Goal: Task Accomplishment & Management: Use online tool/utility

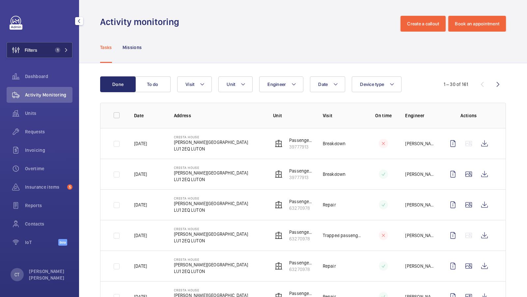
scroll to position [32, 0]
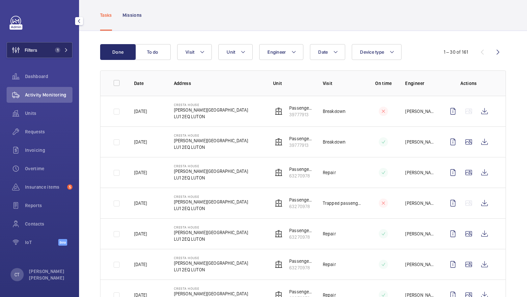
click at [57, 42] on button "Filters 1" at bounding box center [40, 50] width 66 height 16
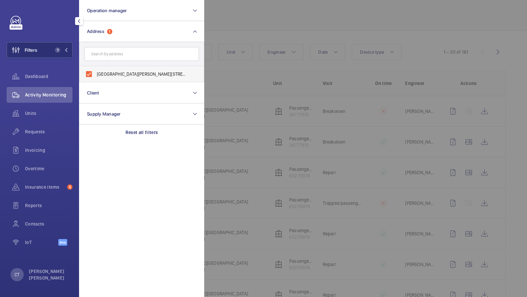
click at [122, 71] on span "[GEOGRAPHIC_DATA][PERSON_NAME][STREET_ADDRESS]" at bounding box center [142, 74] width 91 height 7
click at [96, 71] on input "[GEOGRAPHIC_DATA][PERSON_NAME][STREET_ADDRESS]" at bounding box center [88, 74] width 13 height 13
checkbox input "false"
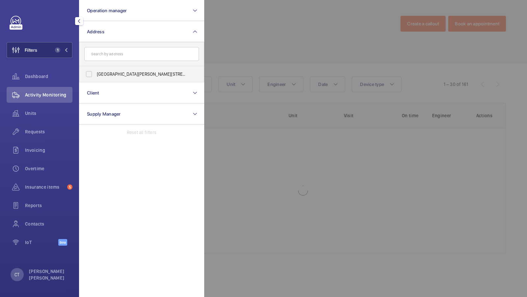
click at [120, 62] on form at bounding box center [141, 54] width 125 height 24
click at [118, 54] on input "text" at bounding box center [141, 54] width 115 height 14
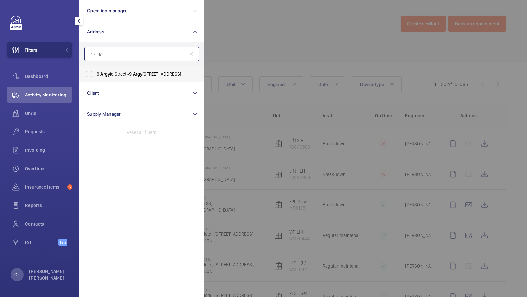
type input "9 argy"
click at [111, 75] on span "9 Argy le Street - 9 Argy ll St, LONDON W1F 7TG" at bounding box center [142, 74] width 91 height 7
click at [96, 75] on input "9 Argy le Street - 9 Argy ll St, LONDON W1F 7TG" at bounding box center [88, 74] width 13 height 13
checkbox input "true"
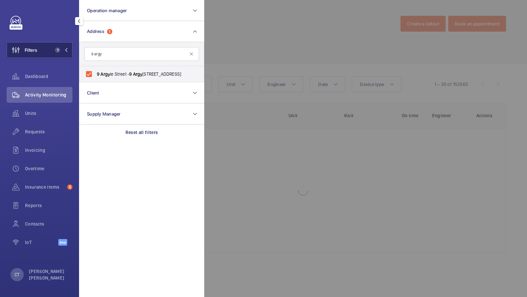
click at [45, 52] on button "Filters 1" at bounding box center [40, 50] width 66 height 16
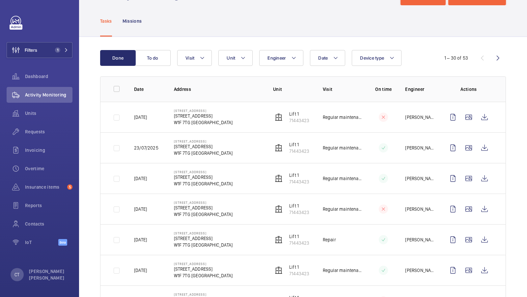
scroll to position [26, 0]
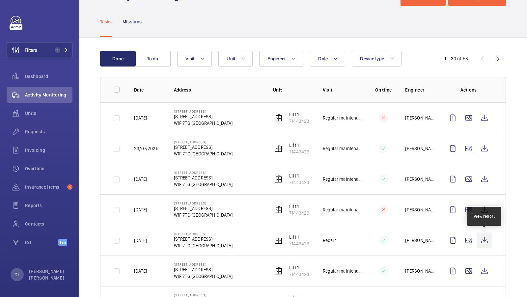
click at [487, 239] on wm-front-icon-button at bounding box center [485, 241] width 16 height 16
click at [37, 190] on span "Insurance items" at bounding box center [45, 187] width 40 height 7
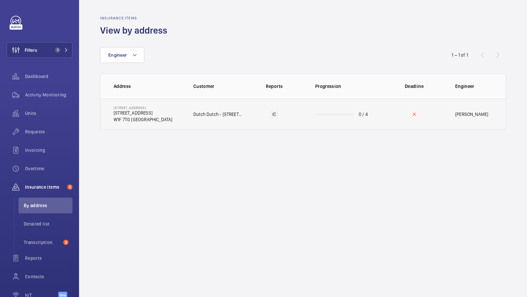
click at [179, 115] on td "9 Argyle Street 9 Argyll St W1F 7TG LONDON" at bounding box center [142, 114] width 82 height 31
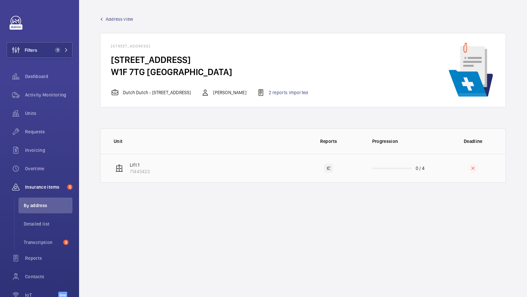
click at [193, 178] on td "Lift 1 71443423" at bounding box center [198, 168] width 195 height 29
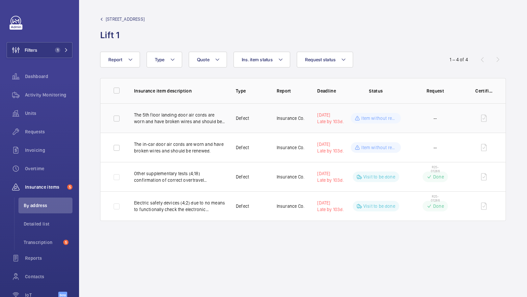
click at [176, 125] on td "The 5th floor landing door air cords are worn and have broken wires and should …" at bounding box center [175, 118] width 102 height 29
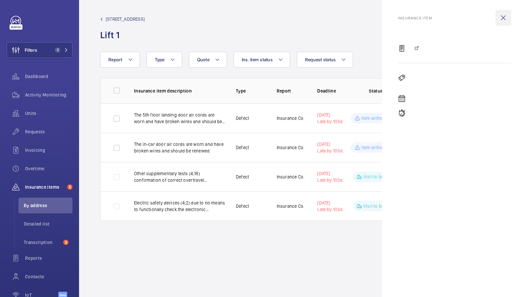
click at [504, 18] on wm-front-icon-button at bounding box center [504, 18] width 16 height 16
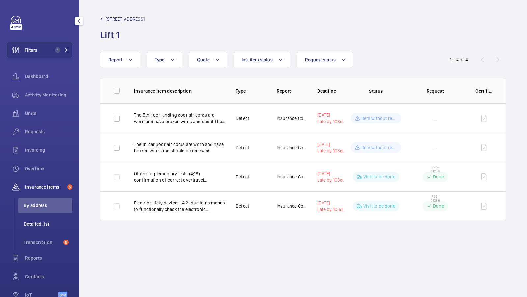
click at [37, 230] on li "Detailed list" at bounding box center [45, 224] width 54 height 16
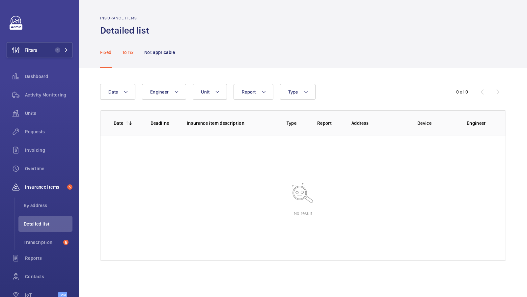
click at [130, 55] on p "To fix" at bounding box center [128, 52] width 12 height 7
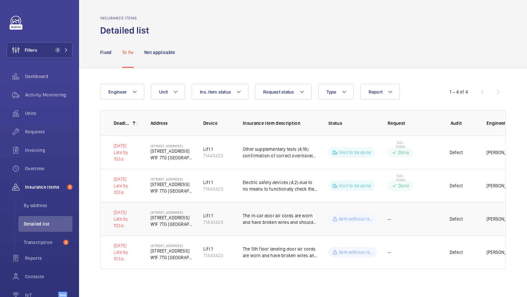
click at [274, 221] on p "The in-car door air cords are worn and have broken wires and should be renewed." at bounding box center [280, 219] width 75 height 13
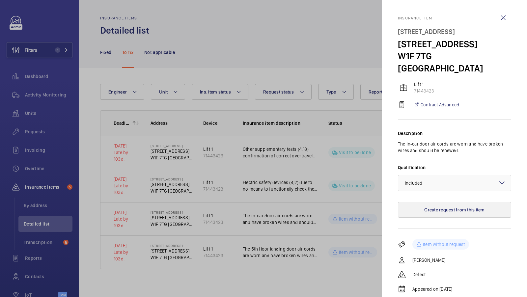
scroll to position [24, 0]
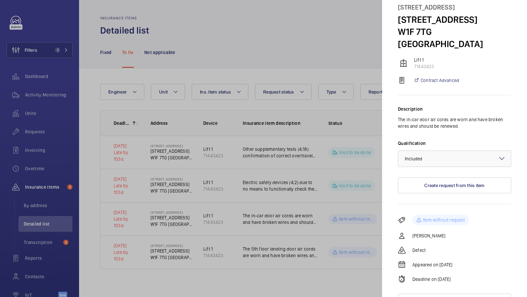
click at [283, 246] on div at bounding box center [263, 148] width 527 height 297
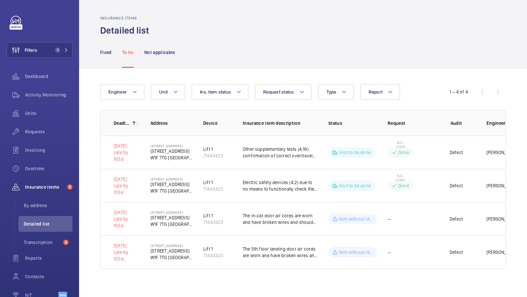
scroll to position [0, 0]
click at [293, 252] on p "The 5th floor landing door air cords are worn and have broken wires and should …" at bounding box center [280, 252] width 75 height 13
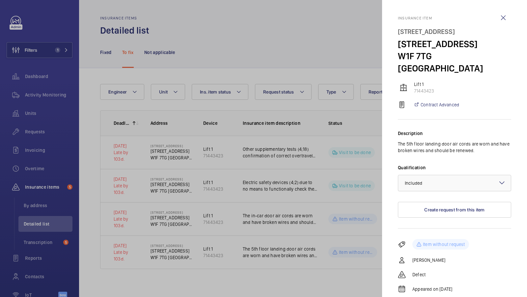
click at [233, 177] on div at bounding box center [263, 148] width 527 height 297
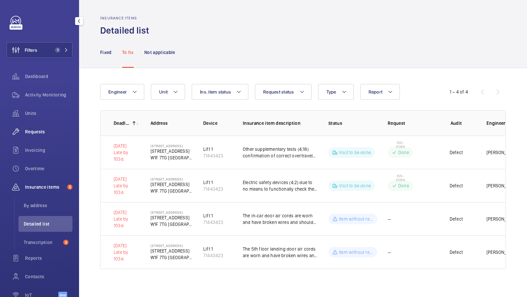
click at [40, 131] on span "Requests" at bounding box center [48, 132] width 47 height 7
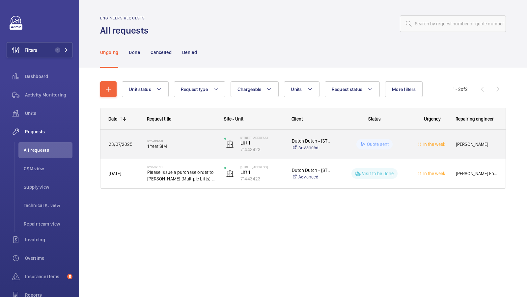
click at [181, 142] on h2 "R25-09998" at bounding box center [181, 141] width 69 height 4
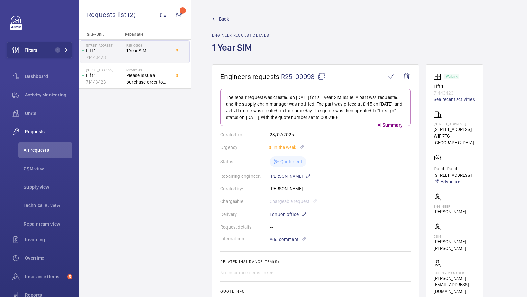
click at [223, 20] on span "Back" at bounding box center [224, 19] width 10 height 7
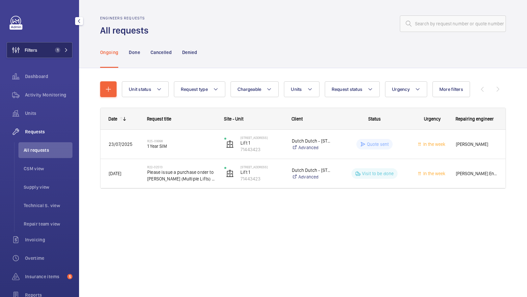
click at [62, 46] on button "Filters 1" at bounding box center [40, 50] width 66 height 16
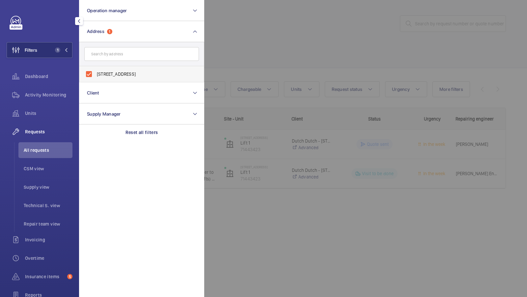
click at [132, 71] on span "9 Argyle Street - 9 Argyll St, LONDON W1F 7TG" at bounding box center [142, 74] width 91 height 7
click at [96, 71] on input "9 Argyle Street - 9 Argyll St, LONDON W1F 7TG" at bounding box center [88, 74] width 13 height 13
checkbox input "false"
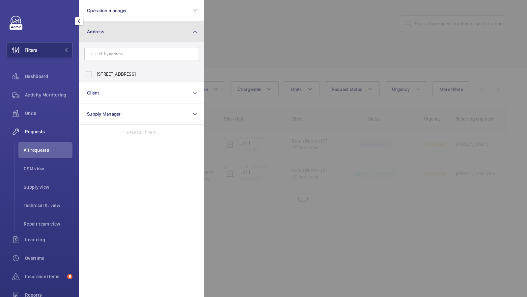
click at [189, 27] on button "Address" at bounding box center [141, 31] width 125 height 21
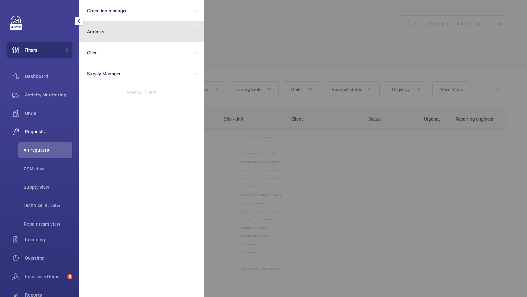
click at [171, 28] on button "Address" at bounding box center [141, 31] width 125 height 21
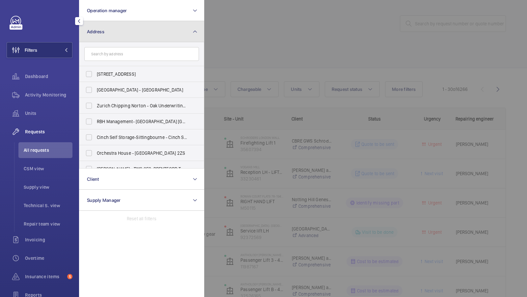
click at [156, 30] on button "Address" at bounding box center [141, 31] width 125 height 21
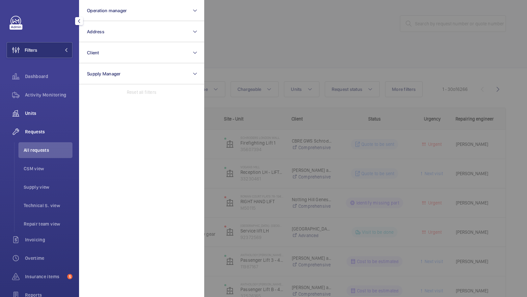
click at [33, 116] on span "Units" at bounding box center [48, 113] width 47 height 7
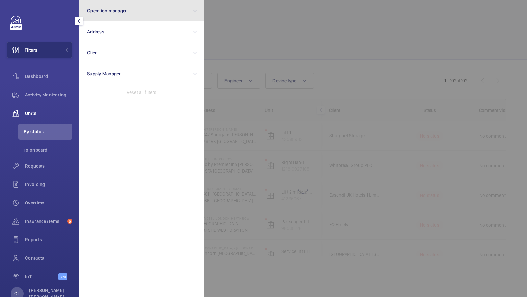
click at [126, 13] on button "Operation manager" at bounding box center [141, 10] width 125 height 21
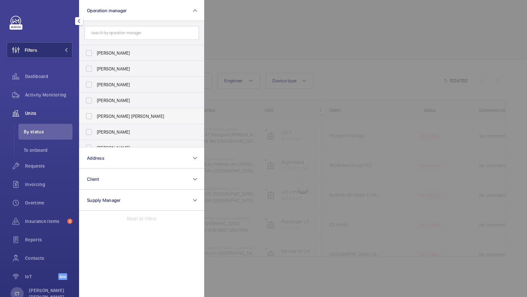
click at [122, 116] on span "[PERSON_NAME] [PERSON_NAME]" at bounding box center [142, 116] width 91 height 7
click at [96, 116] on input "[PERSON_NAME] [PERSON_NAME]" at bounding box center [88, 116] width 13 height 13
checkbox input "true"
click at [61, 52] on span "1" at bounding box center [60, 49] width 16 height 5
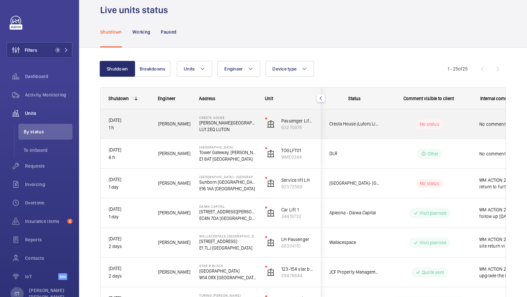
scroll to position [0, 119]
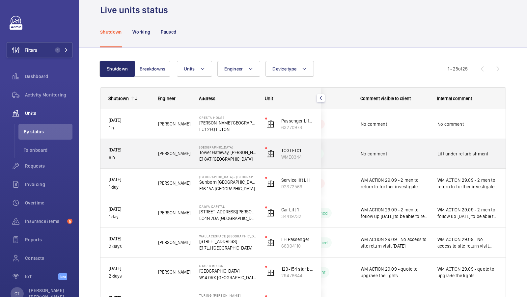
click at [454, 152] on span "Lift under refurbishment" at bounding box center [468, 154] width 60 height 7
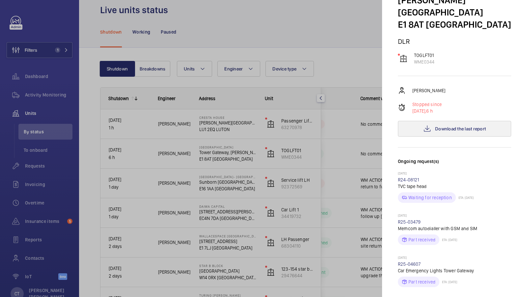
scroll to position [55, 0]
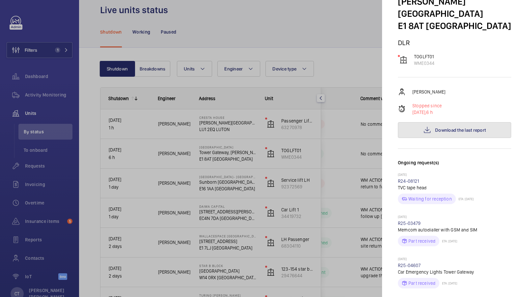
click at [460, 122] on button "Download the last report" at bounding box center [454, 130] width 113 height 16
click at [361, 167] on div at bounding box center [263, 148] width 527 height 297
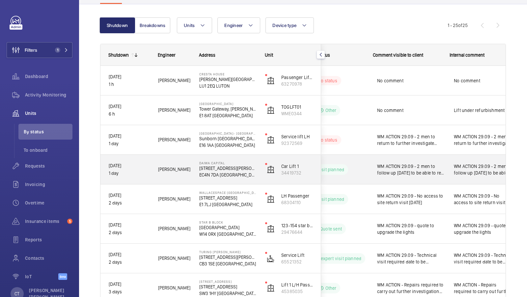
scroll to position [0, 119]
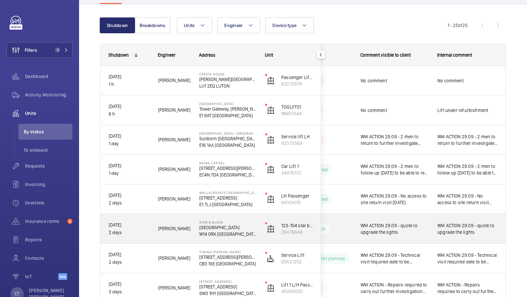
click at [476, 231] on span "WM ACTION 29.09 - quote to upgrade the lights" at bounding box center [468, 229] width 60 height 13
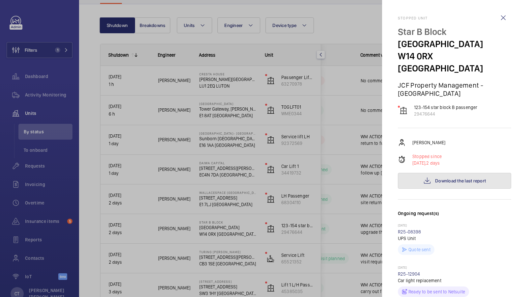
click at [462, 173] on button "Download the last report" at bounding box center [454, 181] width 113 height 16
click at [502, 15] on wm-front-icon-button at bounding box center [504, 18] width 16 height 16
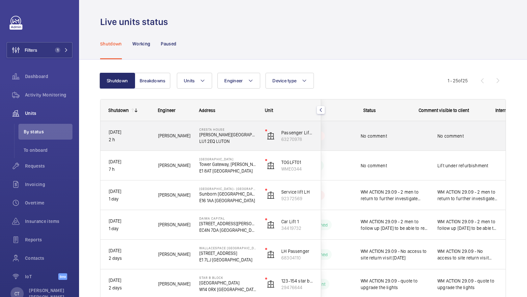
scroll to position [0, 119]
click at [435, 123] on div "No comment" at bounding box center [468, 136] width 76 height 28
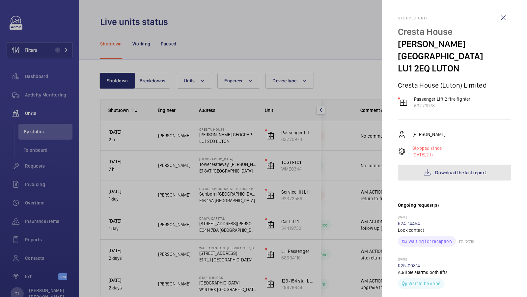
click at [458, 170] on span "Download the last report" at bounding box center [461, 172] width 51 height 5
click at [330, 192] on div at bounding box center [263, 148] width 527 height 297
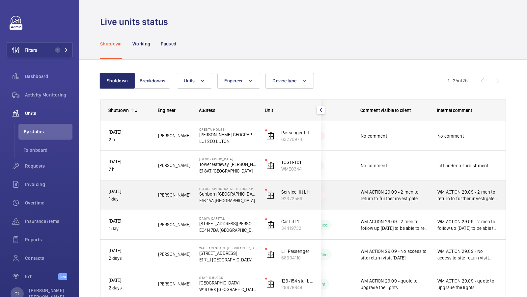
click at [474, 196] on span "WM ACTION 29.09 - 2 men to return to further investigate noise coming from safe…" at bounding box center [468, 195] width 60 height 13
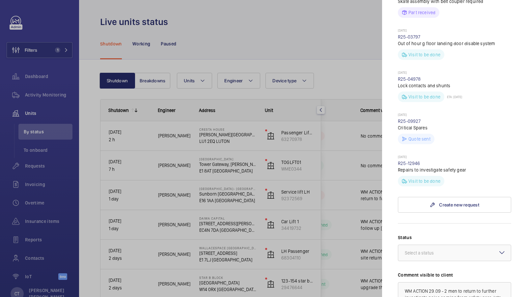
scroll to position [265, 0]
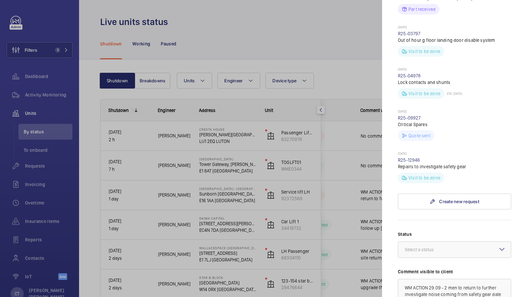
click at [303, 243] on div at bounding box center [263, 148] width 527 height 297
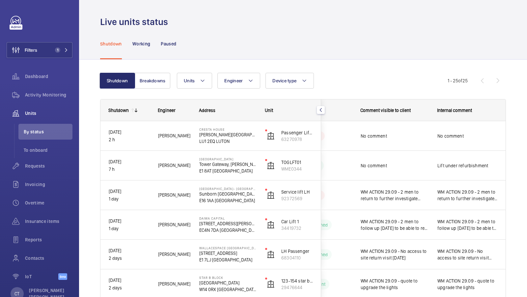
scroll to position [0, 0]
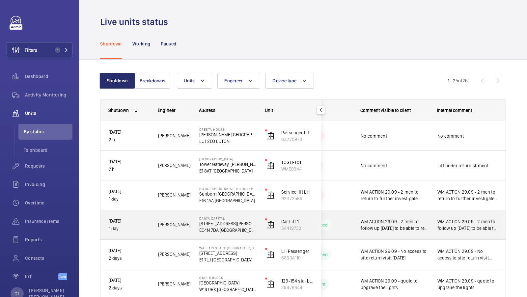
click at [464, 225] on span "WM ACTION 29.09 - 2 men to follow up [DATE] to be able to re set up the doors." at bounding box center [468, 225] width 60 height 13
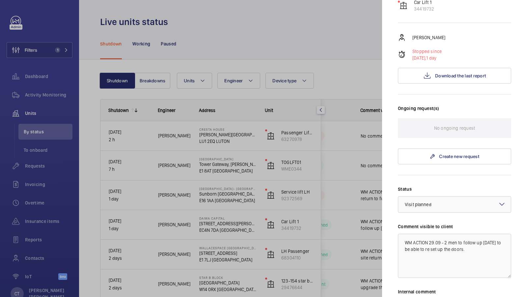
scroll to position [114, 0]
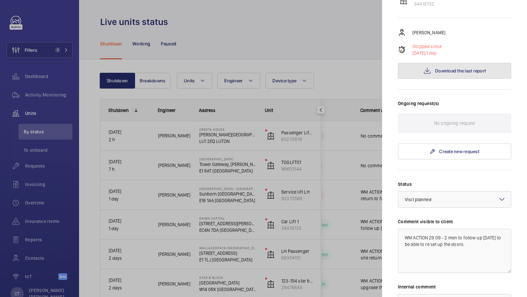
click at [455, 63] on button "Download the last report" at bounding box center [454, 71] width 113 height 16
click at [383, 233] on mat-sidenav "Stopped unit Daiwa Capital 5 King William Street EC4N 7DA LONDON Apleona - Daiw…" at bounding box center [454, 148] width 145 height 297
click at [359, 233] on div at bounding box center [263, 148] width 527 height 297
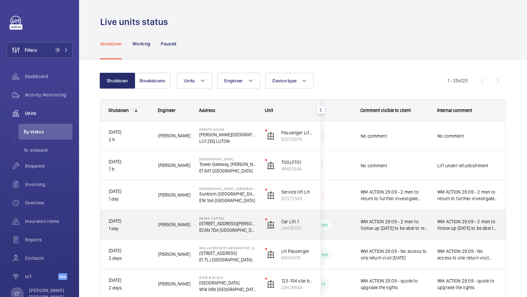
scroll to position [45, 0]
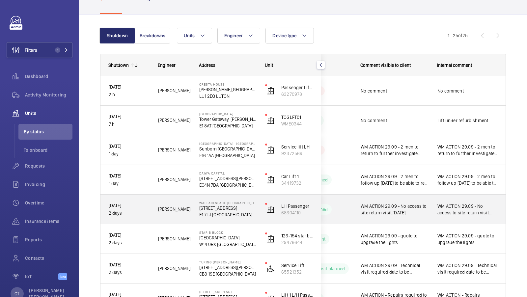
click at [461, 212] on span "WM ACTION 29.09 - No access to site return visit today" at bounding box center [468, 209] width 60 height 13
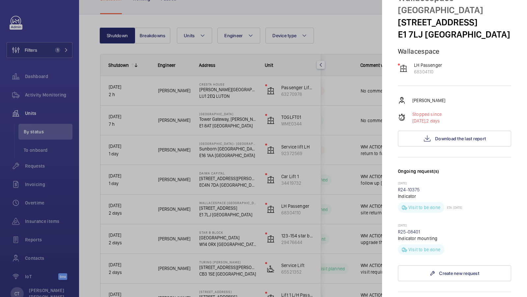
scroll to position [33, 0]
click at [339, 145] on div at bounding box center [263, 148] width 527 height 297
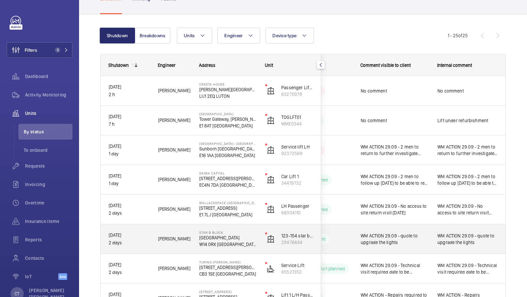
scroll to position [91, 0]
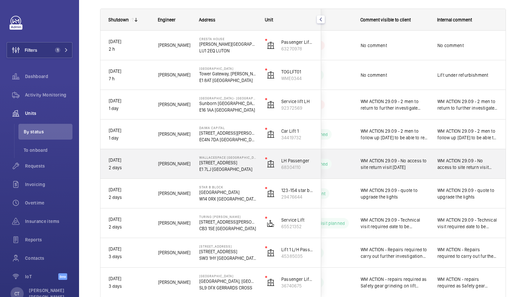
click at [458, 178] on div "WM ACTION 29.09 - No access to site return visit today" at bounding box center [468, 163] width 77 height 29
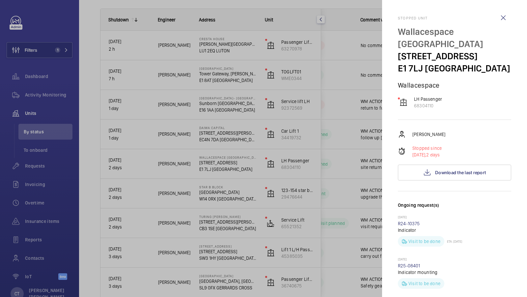
click at [340, 184] on div at bounding box center [263, 148] width 527 height 297
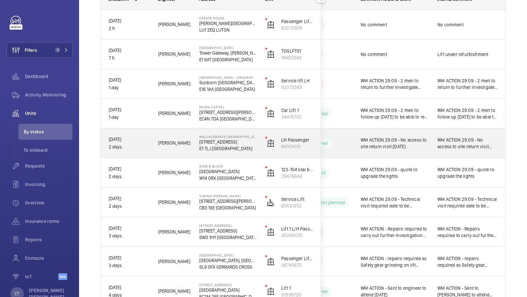
scroll to position [98, 0]
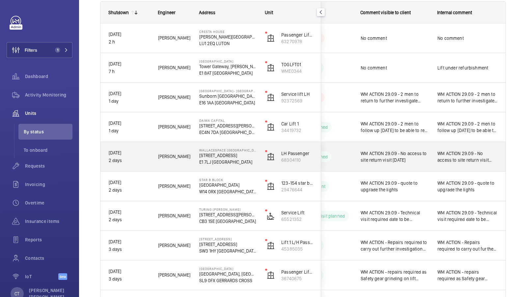
click at [436, 161] on div "WM ACTION 29.09 - No access to site return visit today" at bounding box center [468, 157] width 76 height 28
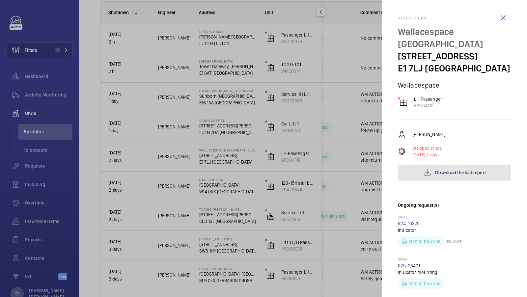
click at [440, 165] on button "Download the last report" at bounding box center [454, 173] width 113 height 16
click at [368, 146] on div at bounding box center [263, 148] width 527 height 297
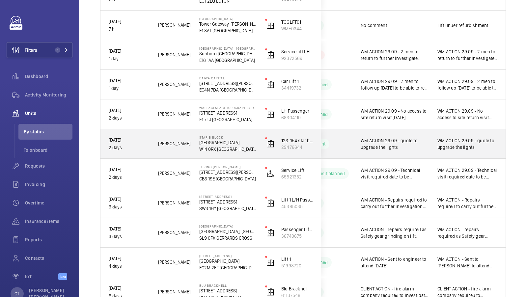
scroll to position [148, 0]
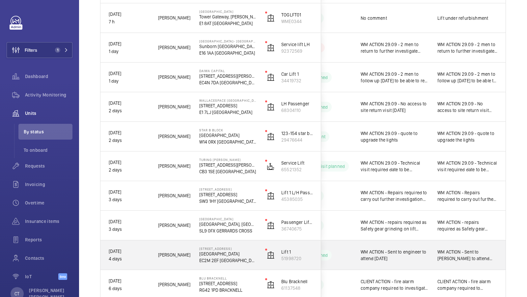
click at [450, 258] on span "WM ACTION - Sent to [PERSON_NAME] to attend [DATE]." at bounding box center [468, 255] width 60 height 13
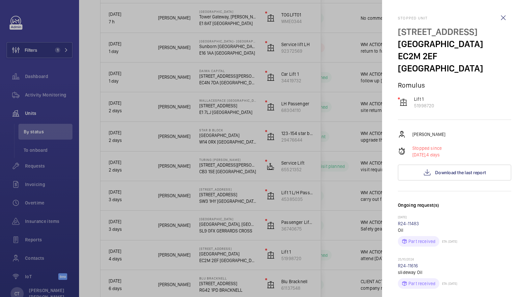
click at [376, 229] on div at bounding box center [263, 148] width 527 height 297
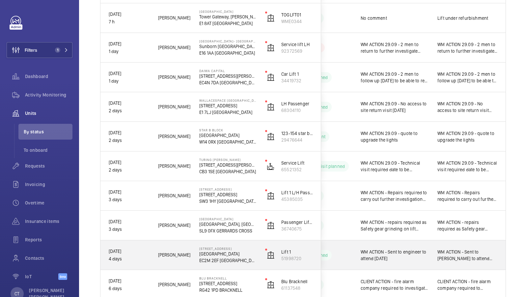
click at [433, 257] on div "WM ACTION - Sent to [PERSON_NAME] to attend [DATE]." at bounding box center [468, 255] width 76 height 28
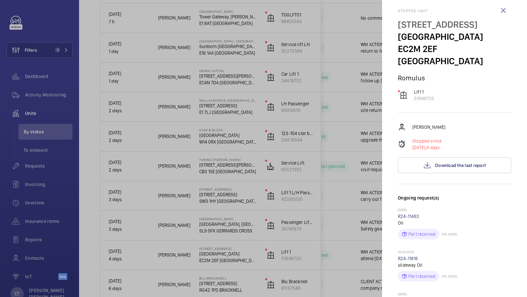
scroll to position [8, 0]
click at [371, 204] on div at bounding box center [263, 148] width 527 height 297
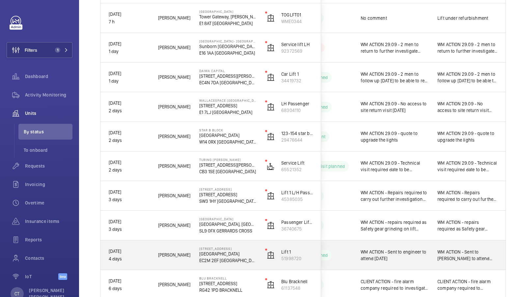
click at [445, 261] on span "WM ACTION - Sent to [PERSON_NAME] to attend [DATE]." at bounding box center [468, 255] width 60 height 13
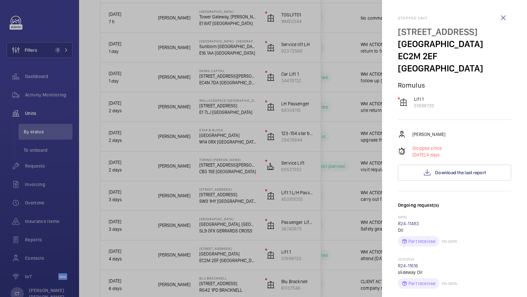
click at [340, 255] on div at bounding box center [263, 148] width 527 height 297
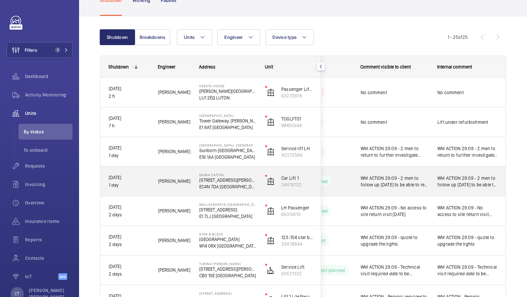
scroll to position [41, 0]
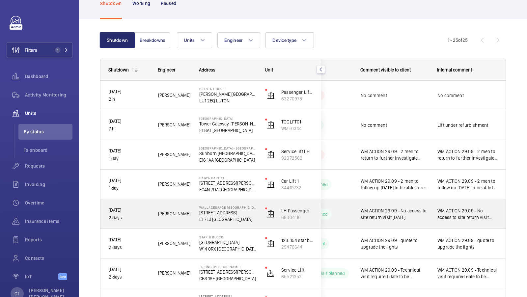
click at [449, 210] on span "WM ACTION 29.09 - No access to site return visit today" at bounding box center [468, 214] width 60 height 13
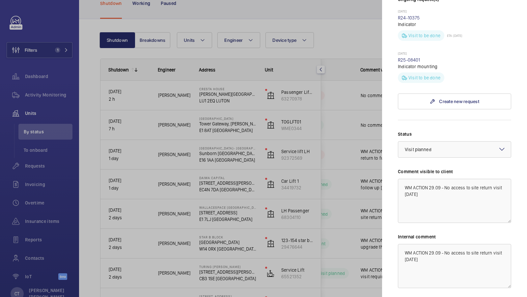
scroll to position [247, 0]
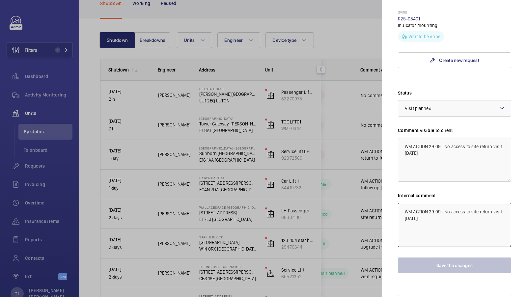
drag, startPoint x: 432, startPoint y: 209, endPoint x: 445, endPoint y: 201, distance: 15.6
click at [445, 203] on textarea "WM ACTION 29.09 - No access to site return visit today" at bounding box center [454, 225] width 113 height 44
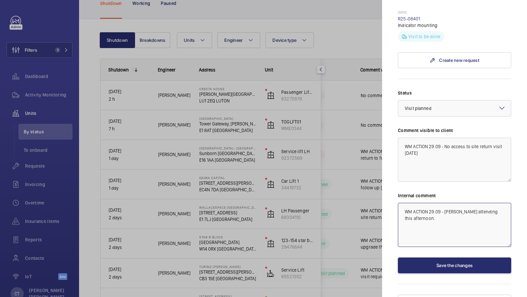
drag, startPoint x: 449, startPoint y: 205, endPoint x: 394, endPoint y: 199, distance: 55.0
click at [394, 199] on mat-sidenav "Stopped unit Wallacespace Spitalfields 15 Artillery Lane E1 7LJ LONDON Wallaces…" at bounding box center [454, 148] width 145 height 297
type textarea "WM ACTION 29.09 - [PERSON_NAME] attending this afternoon."
drag, startPoint x: 452, startPoint y: 150, endPoint x: 402, endPoint y: 118, distance: 60.1
click at [402, 127] on div "Comment visible to client WM ACTION 29.09 - No access to site return visit today" at bounding box center [454, 154] width 113 height 55
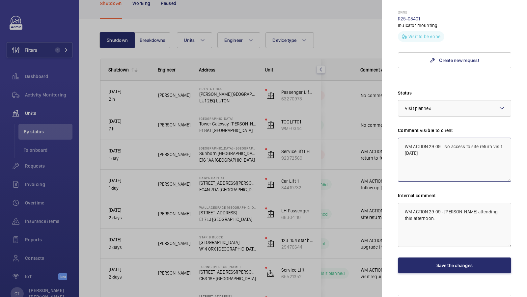
paste textarea "Alfred attending this afternoon."
click at [442, 144] on textarea "WM ACTION 29.09 - [PERSON_NAME] attending this afternoon." at bounding box center [454, 160] width 113 height 44
drag, startPoint x: 445, startPoint y: 134, endPoint x: 456, endPoint y: 135, distance: 11.3
click at [456, 138] on textarea "WM ACTION 29.09 - [PERSON_NAME] attending this afternoon." at bounding box center [454, 160] width 113 height 44
type textarea "WM ACTION 29.09 - Engineer attending this afternoon."
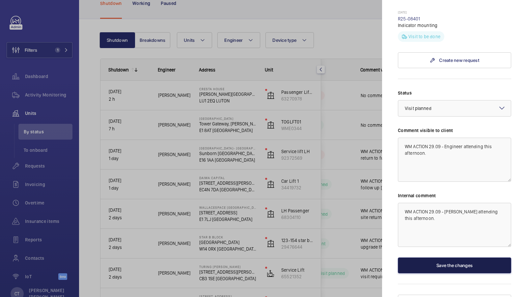
click at [466, 258] on button "Save the changes" at bounding box center [454, 266] width 113 height 16
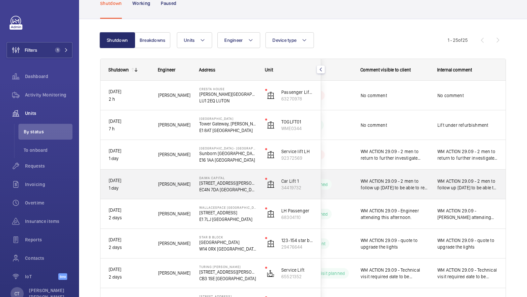
click at [439, 190] on span "WM ACTION 29.09 - 2 men to follow up [DATE] to be able to re set up the doors." at bounding box center [468, 184] width 60 height 13
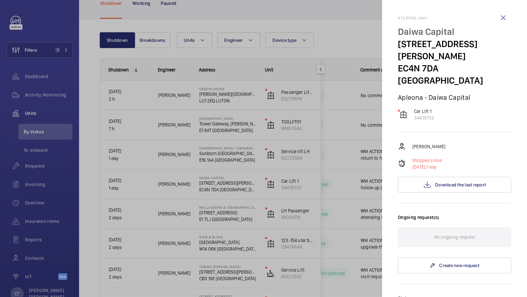
scroll to position [193, 0]
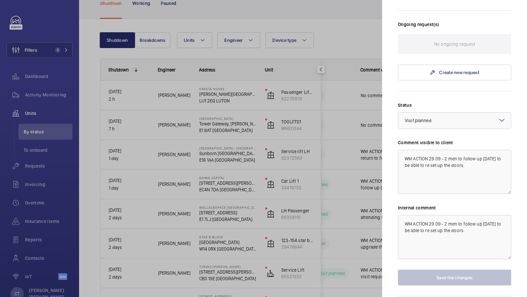
click at [342, 197] on div at bounding box center [263, 148] width 527 height 297
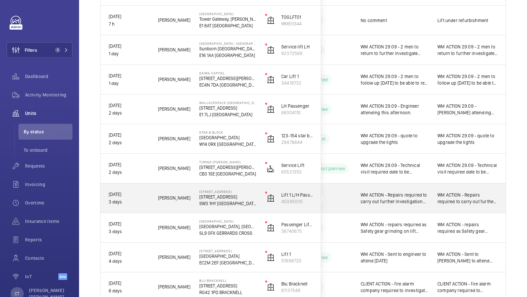
scroll to position [159, 0]
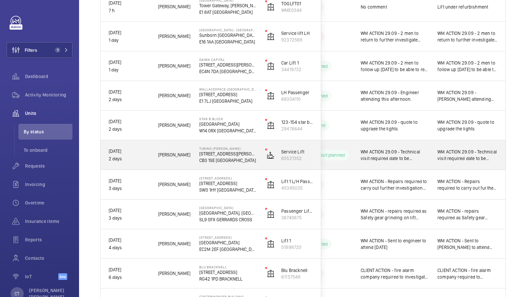
click at [450, 161] on span "WM ACTION 29.09 - Technical visit required date to be confirmed" at bounding box center [468, 155] width 60 height 13
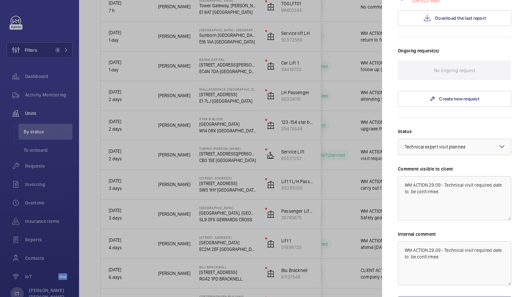
scroll to position [175, 0]
click at [361, 173] on div at bounding box center [263, 148] width 527 height 297
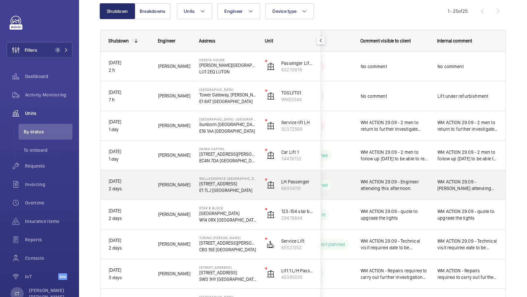
scroll to position [68, 0]
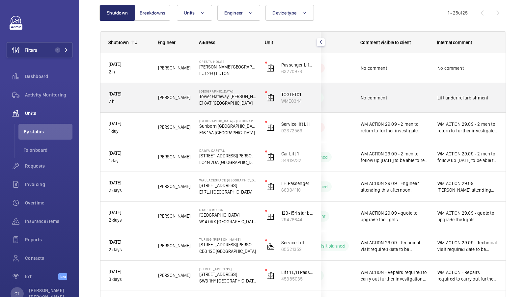
click at [441, 97] on span "Lift under refurbishment" at bounding box center [468, 98] width 60 height 7
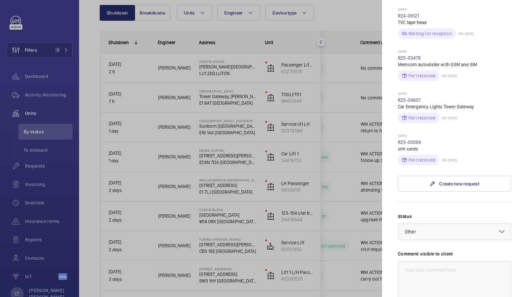
scroll to position [223, 0]
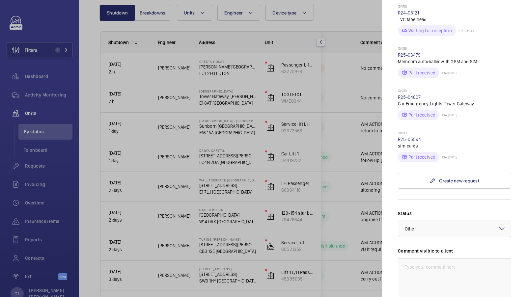
click at [360, 160] on div at bounding box center [263, 148] width 527 height 297
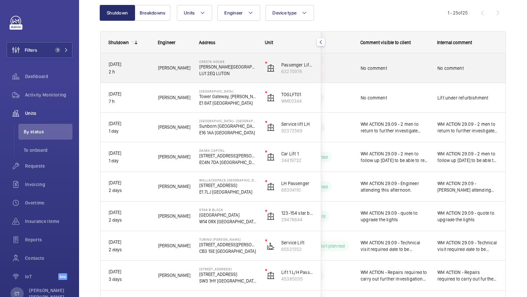
click at [461, 71] on div "No comment" at bounding box center [468, 68] width 60 height 15
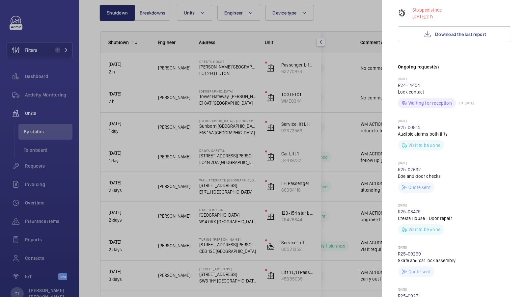
scroll to position [139, 0]
click at [355, 193] on div at bounding box center [263, 148] width 527 height 297
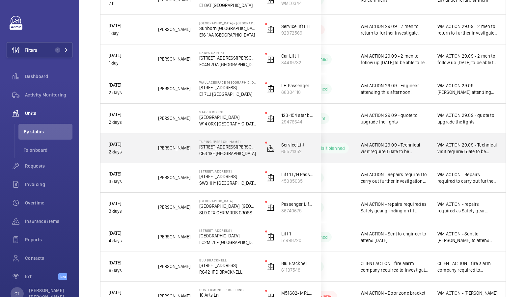
scroll to position [156, 0]
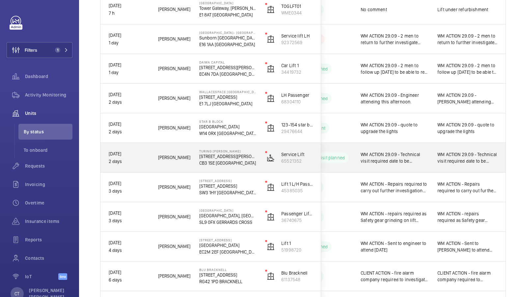
click at [453, 185] on span "WM ACTION - Repairs required to carry out further investigation found the pump/…" at bounding box center [468, 187] width 60 height 13
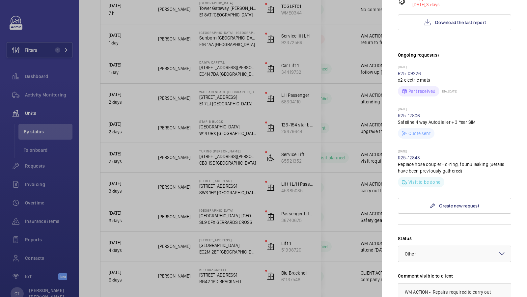
scroll to position [152, 0]
click at [375, 148] on div at bounding box center [263, 148] width 527 height 297
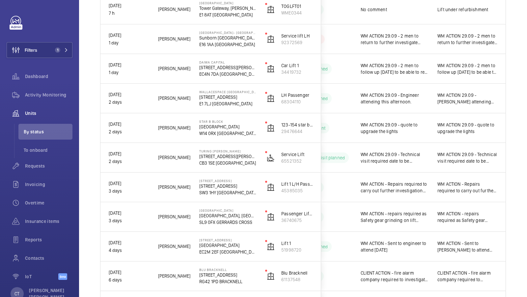
scroll to position [0, 0]
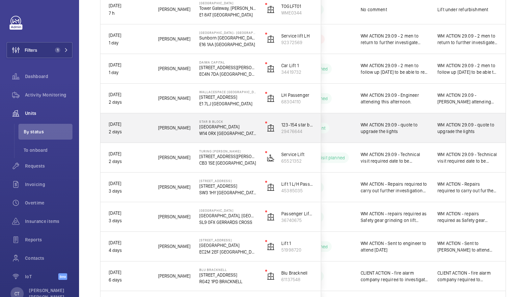
click at [456, 127] on span "WM ACTION 29.09 - quote to upgrade the lights" at bounding box center [468, 128] width 60 height 13
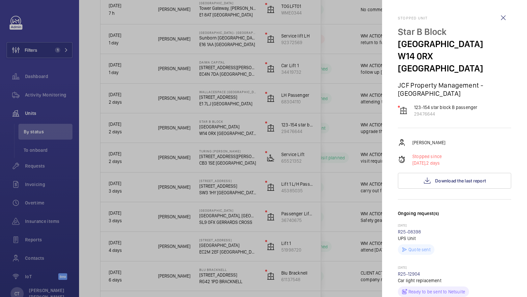
click at [366, 196] on div at bounding box center [263, 148] width 527 height 297
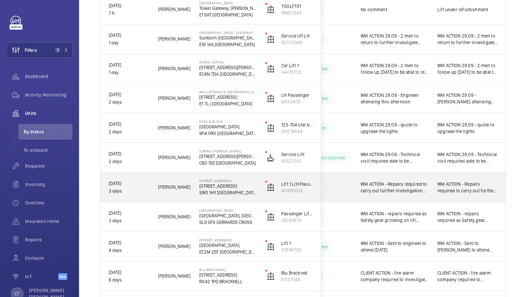
click at [455, 196] on div "WM ACTION - Repairs required to carry out further investigation found the pump/…" at bounding box center [468, 187] width 76 height 28
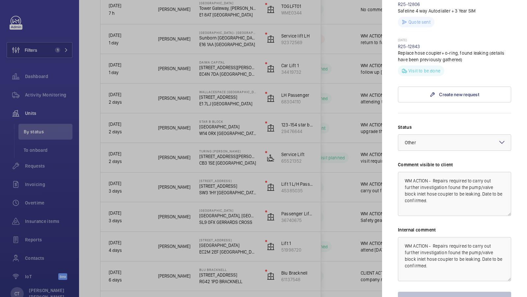
scroll to position [282, 0]
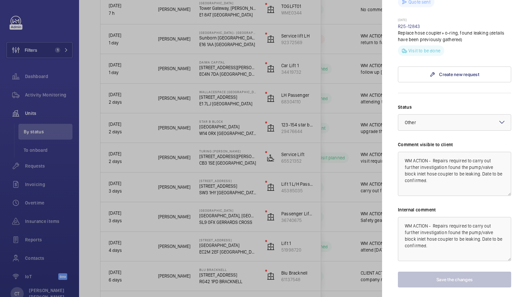
click at [275, 123] on div at bounding box center [263, 148] width 527 height 297
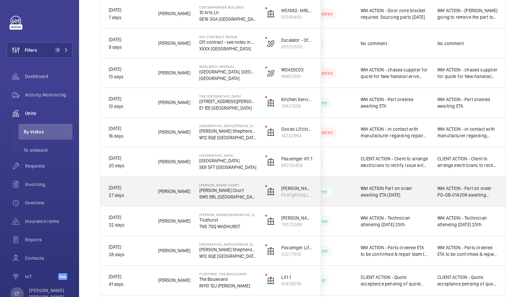
scroll to position [449, 0]
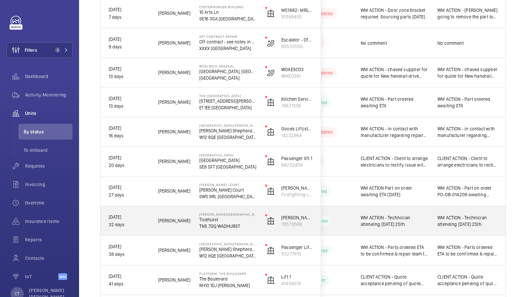
click at [462, 217] on span "WM ACTION - Technician attending [DATE] 25th." at bounding box center [468, 221] width 60 height 13
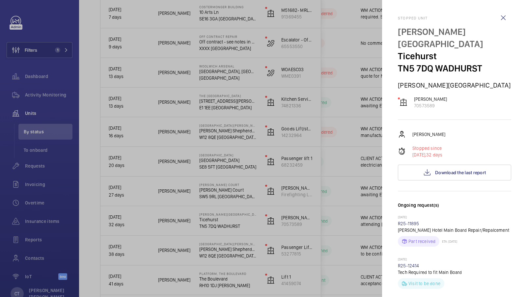
click at [356, 244] on div at bounding box center [263, 148] width 527 height 297
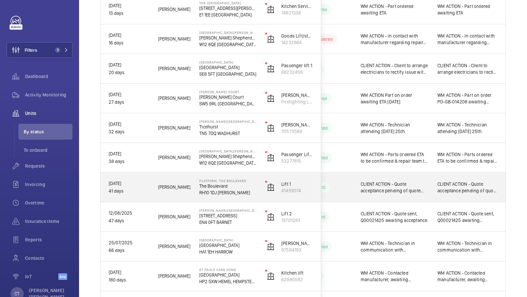
scroll to position [542, 0]
click at [464, 191] on span "CLIENT ACTION - Quote acceptance pending of quote 21658 [DATE] WM ACTION - Chas…" at bounding box center [468, 187] width 60 height 13
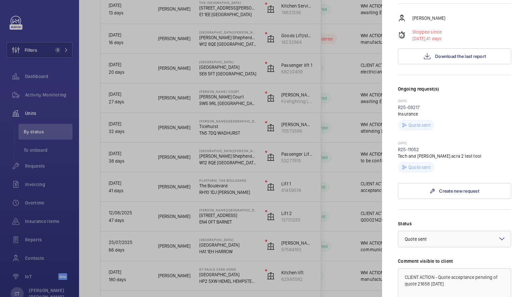
scroll to position [118, 0]
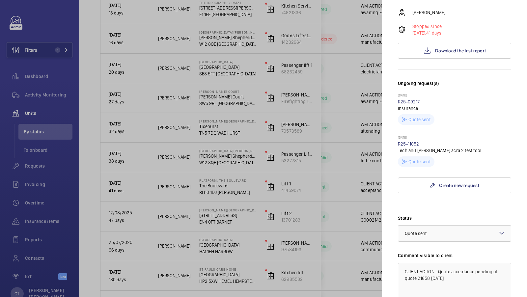
click at [373, 170] on div at bounding box center [263, 148] width 527 height 297
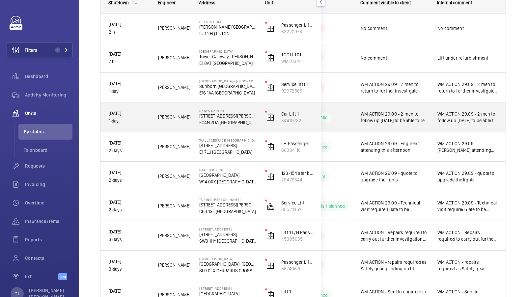
scroll to position [111, 0]
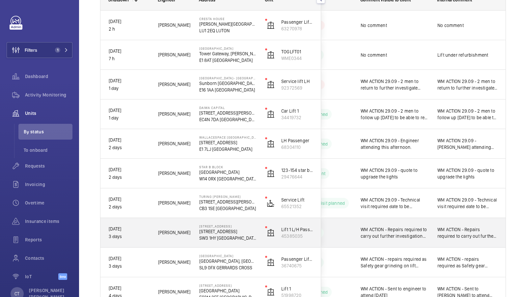
click at [435, 229] on div "WM ACTION - Repairs required to carry out further investigation found the pump/…" at bounding box center [468, 233] width 76 height 28
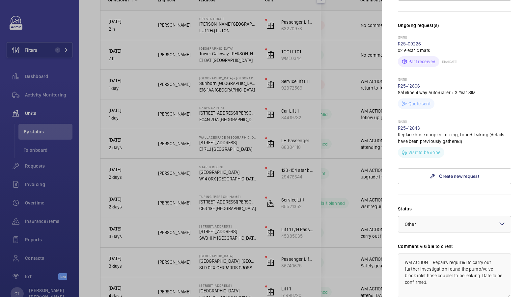
scroll to position [182, 0]
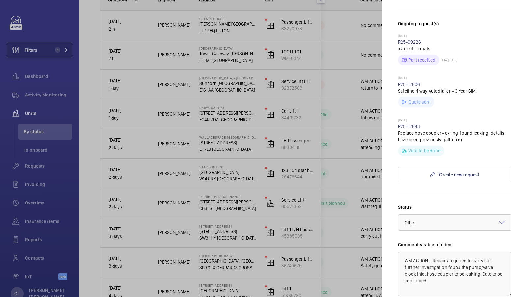
click at [309, 240] on div at bounding box center [263, 148] width 527 height 297
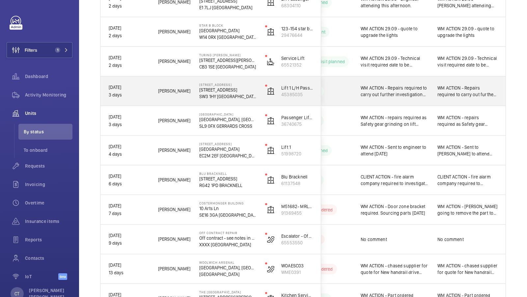
scroll to position [251, 0]
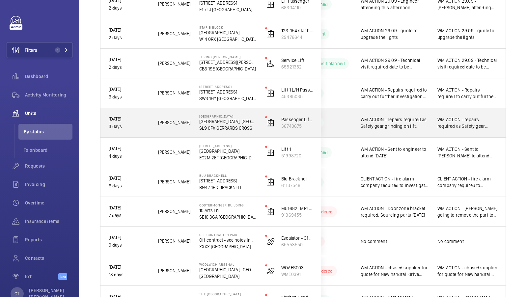
click at [466, 129] on div "WM ACTION - repairs required as Safety gear grinding on lift guide. Date to be …" at bounding box center [468, 122] width 60 height 15
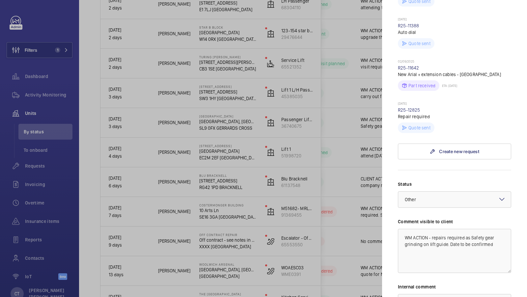
scroll to position [256, 0]
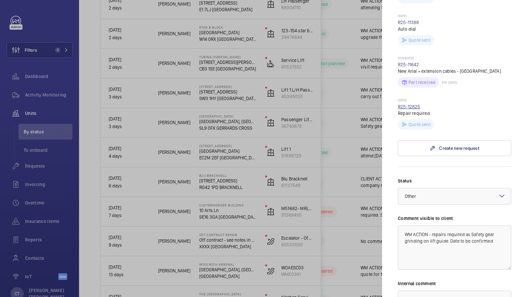
click at [409, 104] on link "R25-12825" at bounding box center [409, 106] width 22 height 5
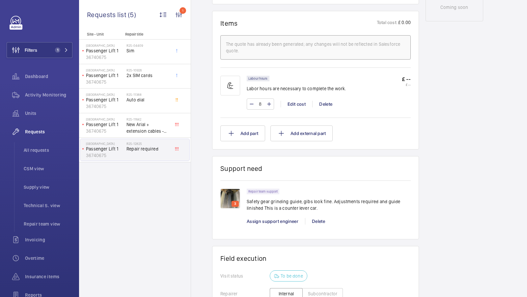
scroll to position [380, 0]
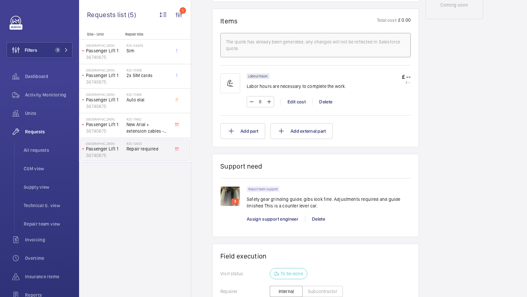
click at [233, 193] on img at bounding box center [231, 197] width 20 height 20
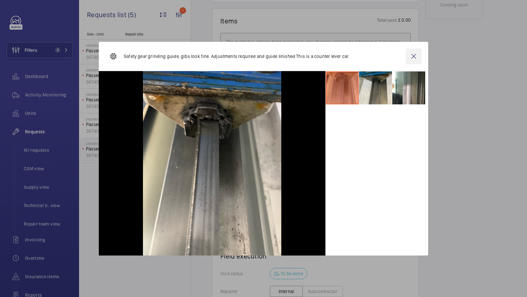
click at [417, 55] on wm-front-icon-button at bounding box center [414, 56] width 16 height 16
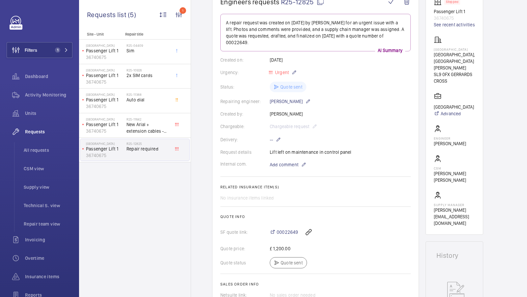
scroll to position [76, 0]
click at [285, 229] on span "00022649" at bounding box center [287, 231] width 21 height 7
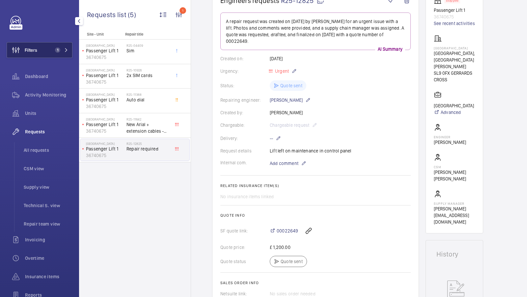
click at [59, 46] on button "Filters 1" at bounding box center [40, 50] width 66 height 16
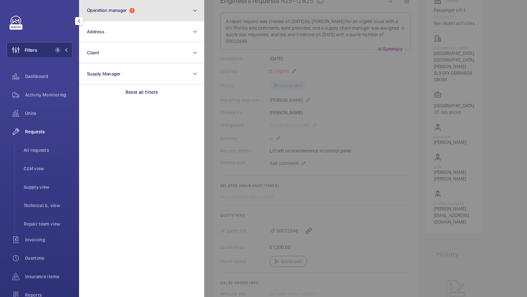
click at [133, 16] on button "Operation manager 1" at bounding box center [141, 10] width 125 height 21
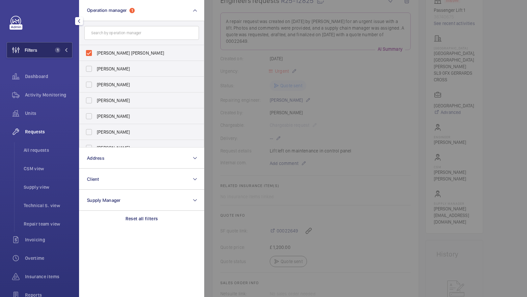
click at [52, 54] on button "Filters 1" at bounding box center [40, 50] width 66 height 16
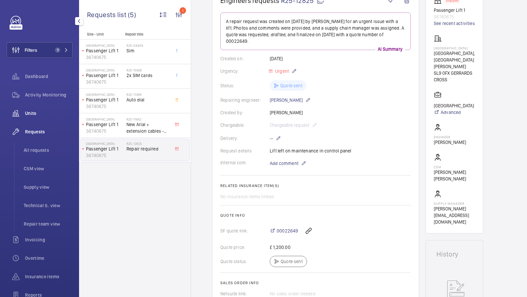
click at [32, 116] on span "Units" at bounding box center [48, 113] width 47 height 7
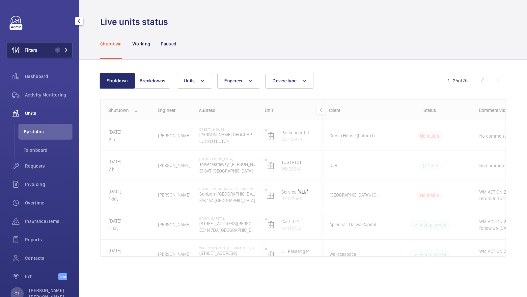
click at [61, 48] on span "1" at bounding box center [60, 49] width 16 height 5
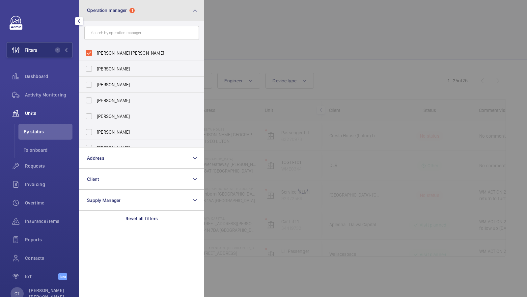
click at [159, 11] on button "Operation manager 1" at bounding box center [141, 10] width 125 height 21
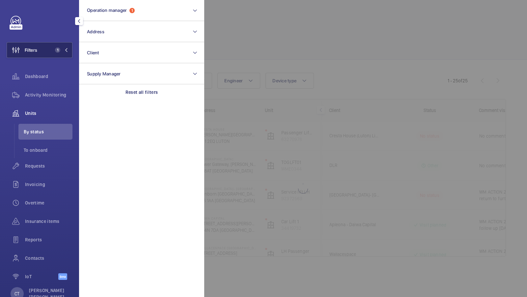
click at [63, 47] on span "1" at bounding box center [60, 49] width 16 height 5
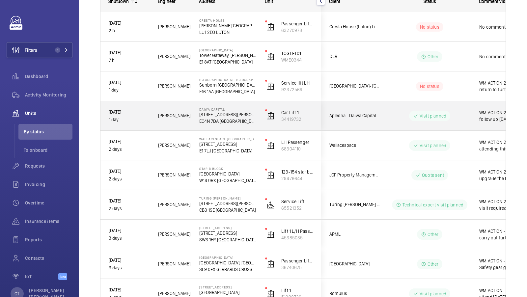
scroll to position [100, 0]
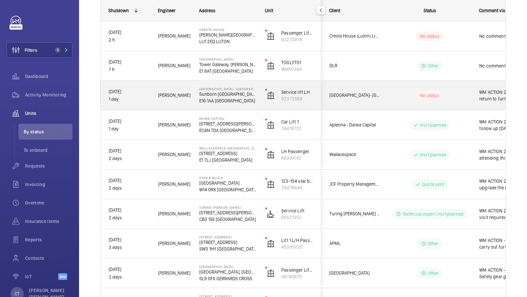
click at [484, 99] on span "WM ACTION 29.09 - 2 men to return to further investigate noise coming from safe…" at bounding box center [514, 95] width 68 height 13
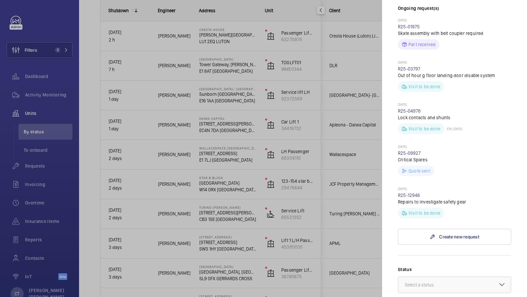
scroll to position [231, 0]
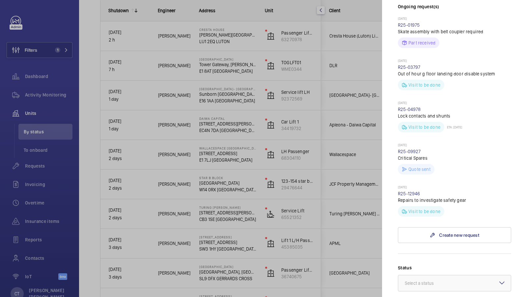
click at [254, 187] on div at bounding box center [263, 148] width 527 height 297
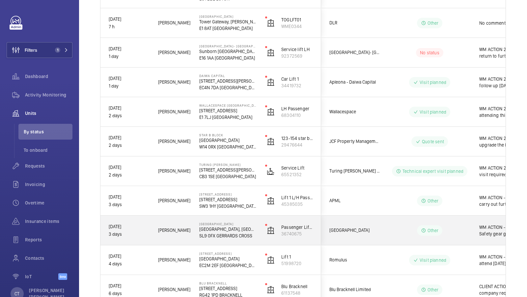
scroll to position [0, 119]
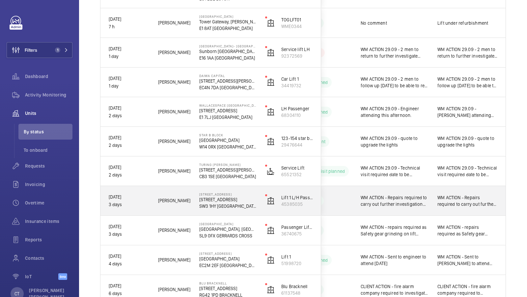
click at [473, 202] on span "WM ACTION - Repairs required to carry out further investigation found the pump/…" at bounding box center [468, 201] width 60 height 13
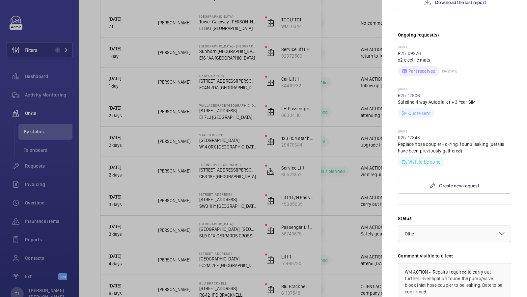
scroll to position [190, 0]
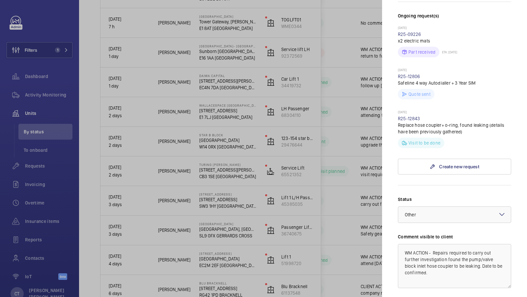
click at [368, 108] on div at bounding box center [263, 148] width 527 height 297
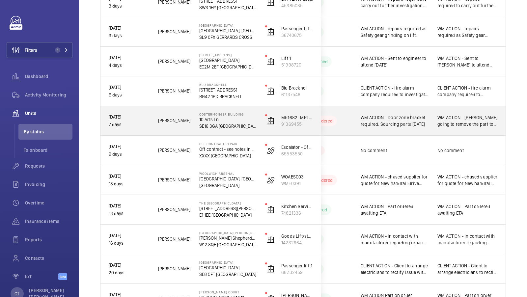
scroll to position [342, 0]
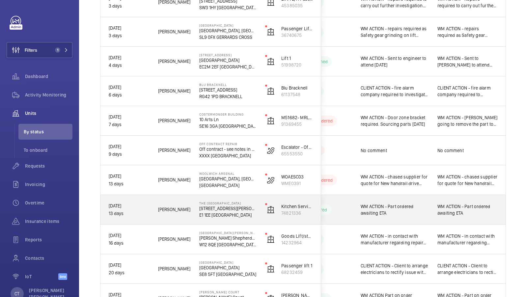
click at [455, 215] on span "WM ACTION - Part ordered awaiting ETA" at bounding box center [468, 209] width 60 height 13
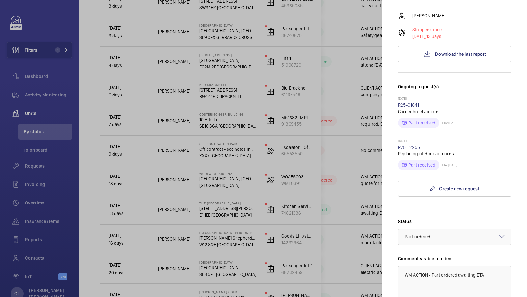
scroll to position [110, 0]
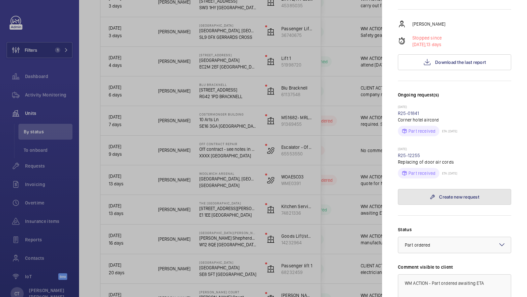
click at [446, 197] on link "Create new request" at bounding box center [454, 197] width 113 height 16
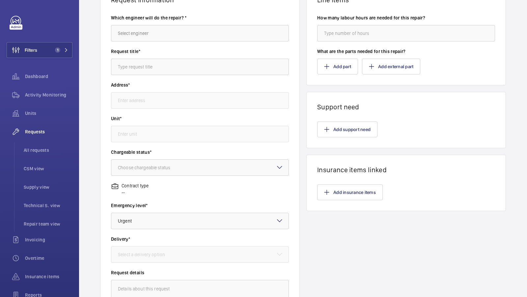
type input "The Corner Hotel Shoreditch 42 Adler St, E1 1EE LONDON"
type input "74821336 - Kitchen Service Lift"
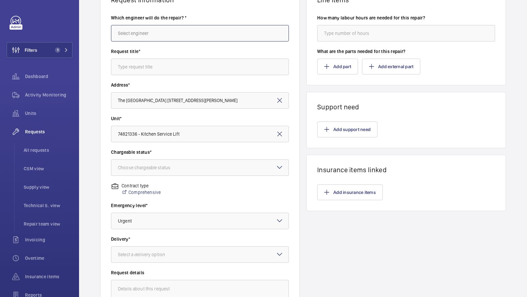
click at [140, 32] on input "text" at bounding box center [200, 33] width 178 height 16
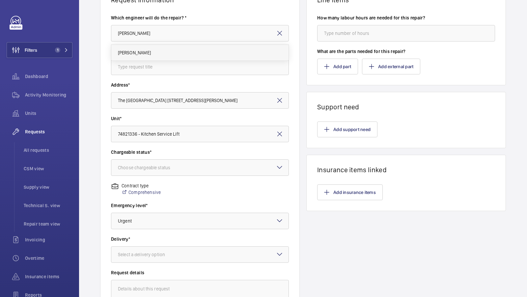
click at [146, 56] on mat-option "Keith Bishop" at bounding box center [200, 53] width 178 height 16
type input "Keith Bishop"
click at [148, 70] on input "text" at bounding box center [200, 67] width 178 height 16
type input "R"
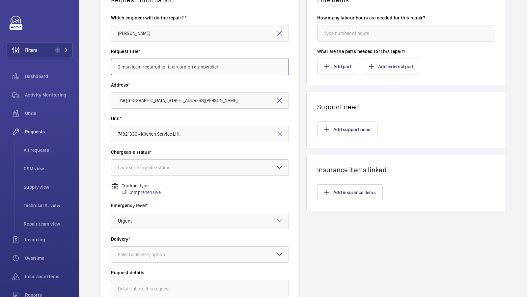
click at [178, 166] on div "Choose chargeable status" at bounding box center [152, 168] width 69 height 7
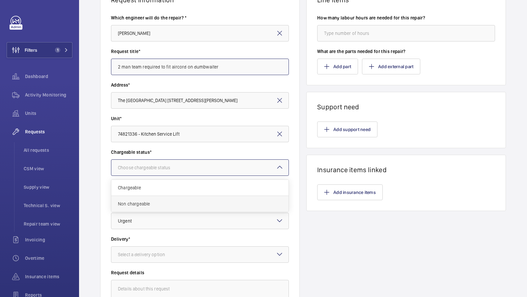
click at [148, 201] on span "Non chargeable" at bounding box center [200, 204] width 164 height 7
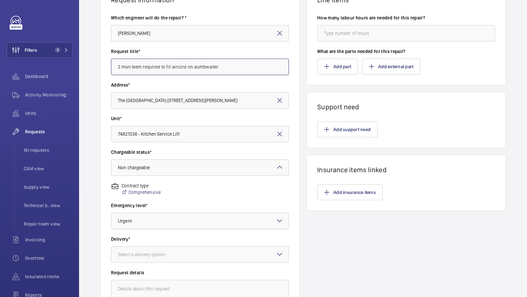
scroll to position [106, 0]
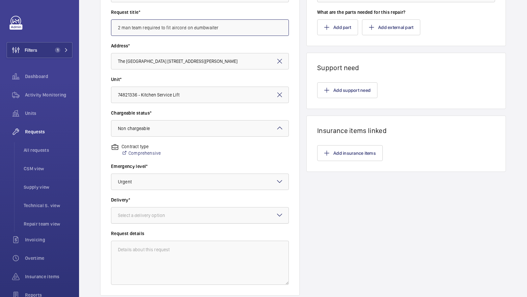
click at [173, 219] on div at bounding box center [199, 216] width 177 height 16
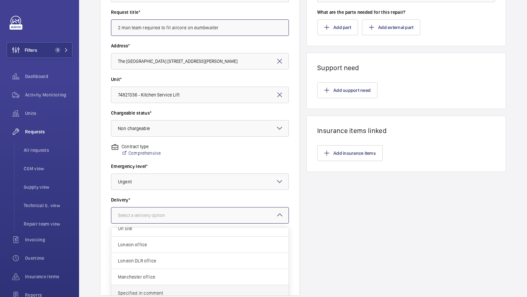
click at [163, 287] on div "Specified in comment" at bounding box center [199, 294] width 177 height 16
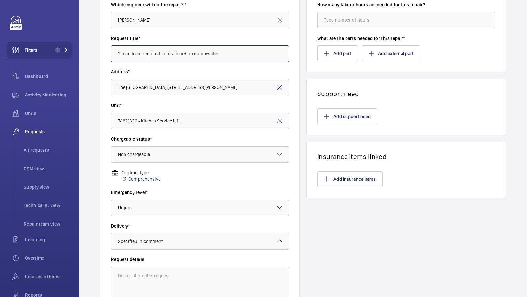
scroll to position [73, 0]
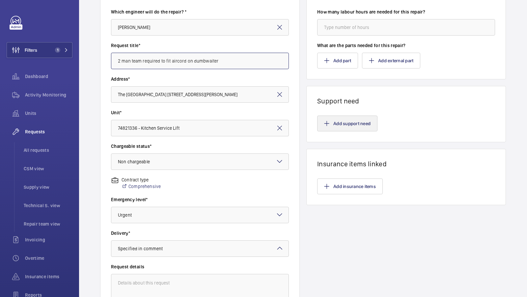
type input "2 man team required to fit aircord on dumbwaiter"
click at [341, 123] on button "Add support need" at bounding box center [347, 124] width 60 height 16
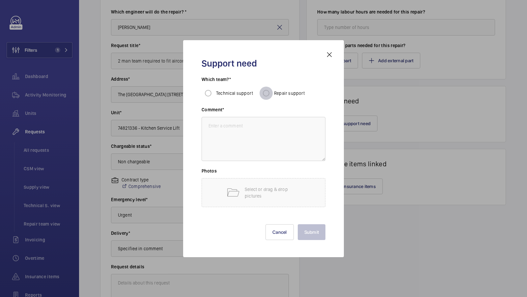
click at [269, 94] on input "Repair support" at bounding box center [266, 93] width 13 height 13
radio input "true"
click at [332, 51] on mat-icon at bounding box center [330, 55] width 8 height 8
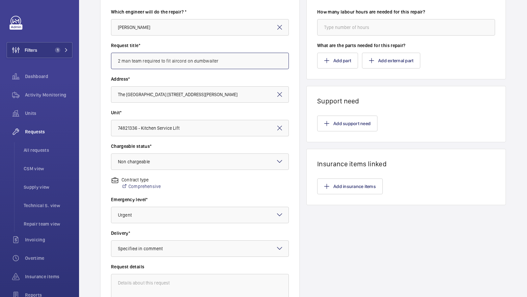
click at [223, 62] on input "2 man team required to fit aircord on dumbwaiter" at bounding box center [200, 61] width 178 height 16
click at [339, 114] on wm-front-card-body "Add support need" at bounding box center [406, 123] width 199 height 37
click at [340, 118] on button "Add support need" at bounding box center [347, 124] width 60 height 16
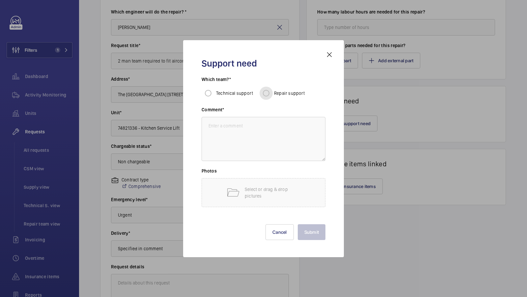
click at [265, 95] on input "Repair support" at bounding box center [266, 93] width 13 height 13
radio input "true"
click at [258, 142] on textarea at bounding box center [264, 139] width 124 height 44
paste textarea "2 man team required to fit aircord on dumbwaiter"
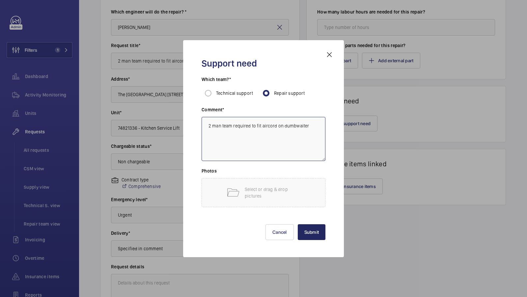
type textarea "2 man team required to fit aircord on dumbwaiter"
click at [311, 230] on button "Submit" at bounding box center [312, 233] width 28 height 16
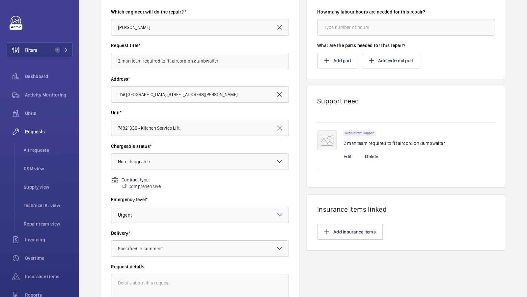
scroll to position [152, 0]
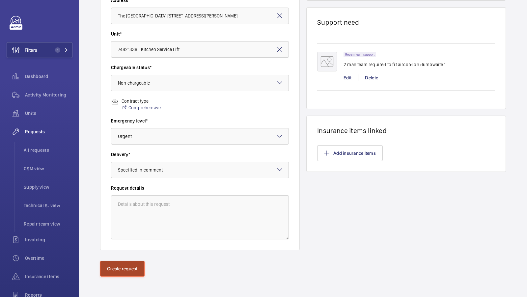
click at [119, 264] on button "Create request" at bounding box center [122, 269] width 45 height 16
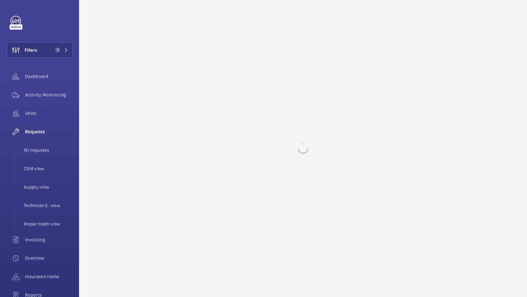
scroll to position [0, 0]
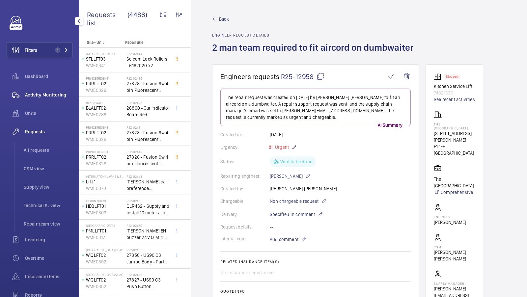
click at [44, 99] on div "Activity Monitoring" at bounding box center [40, 95] width 66 height 16
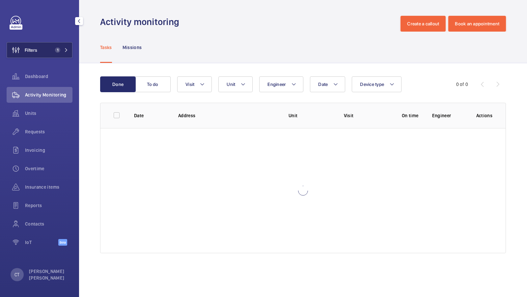
click at [63, 46] on button "Filters 1" at bounding box center [40, 50] width 66 height 16
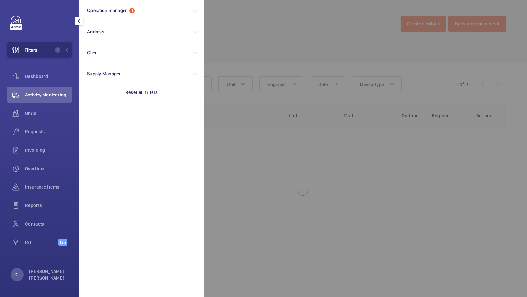
click at [209, 51] on div at bounding box center [467, 148] width 527 height 297
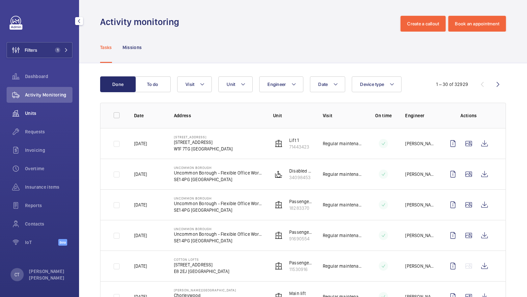
click at [27, 114] on span "Units" at bounding box center [48, 113] width 47 height 7
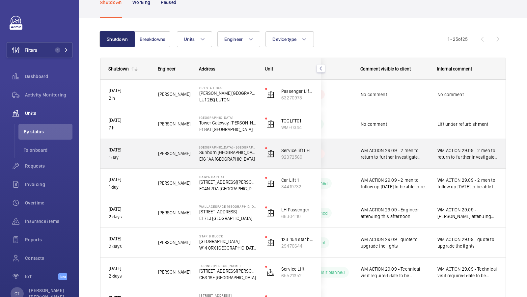
scroll to position [41, 0]
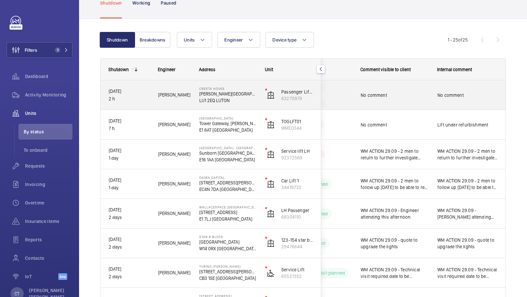
click at [435, 95] on div "No comment" at bounding box center [468, 95] width 76 height 28
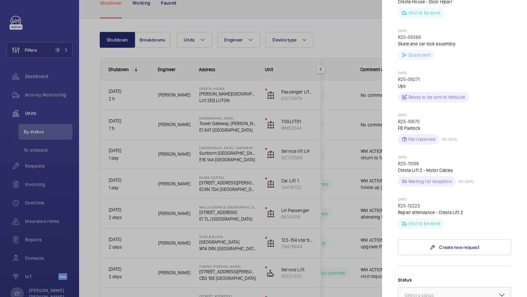
scroll to position [357, 0]
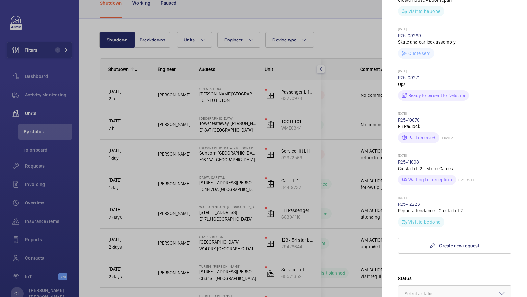
click at [416, 202] on link "R25-12223" at bounding box center [409, 204] width 22 height 5
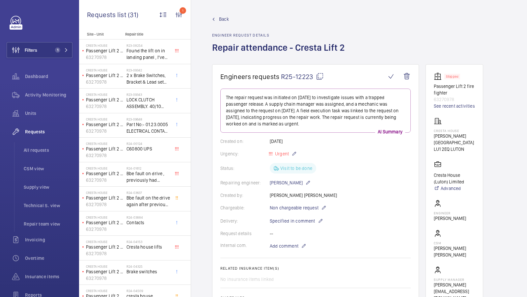
click at [221, 19] on span "Back" at bounding box center [224, 19] width 10 height 7
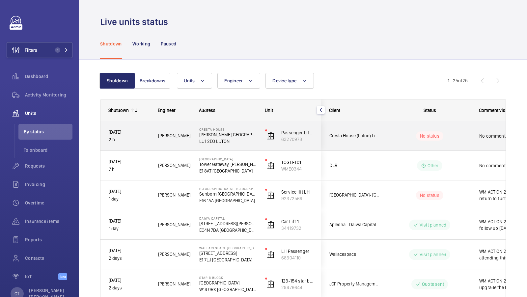
click at [475, 137] on div "No comment" at bounding box center [510, 136] width 76 height 28
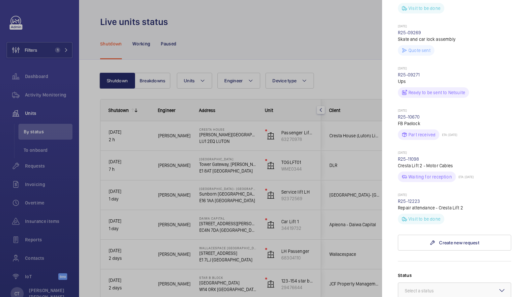
scroll to position [376, 0]
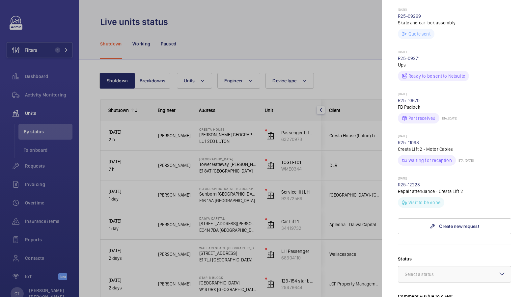
click at [409, 182] on link "R25-12223" at bounding box center [409, 184] width 22 height 5
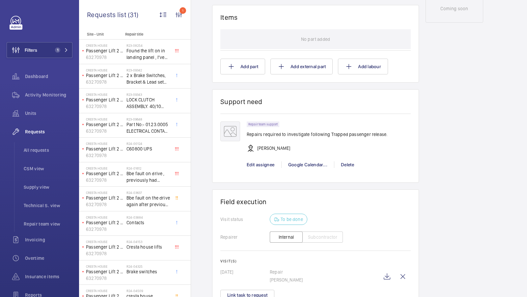
scroll to position [392, 0]
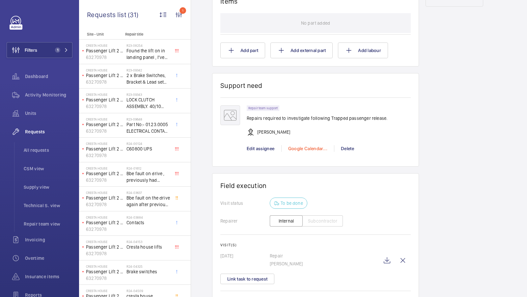
click at [297, 146] on div "Google Calendar..." at bounding box center [308, 148] width 53 height 7
click at [310, 171] on span "See assignee calendar" at bounding box center [311, 172] width 46 height 7
click at [465, 162] on div at bounding box center [263, 148] width 527 height 297
drag, startPoint x: 159, startPoint y: 136, endPoint x: 35, endPoint y: 111, distance: 126.9
click at [152, 136] on div "Cresta House Passenger Lift 2 fire fighter 63270978 R23-09648 Part No:- 01.23.0…" at bounding box center [135, 125] width 112 height 25
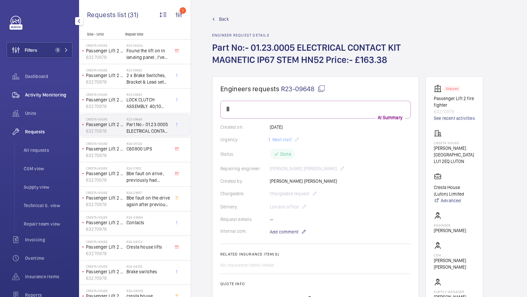
click at [46, 90] on div "Activity Monitoring" at bounding box center [40, 95] width 66 height 16
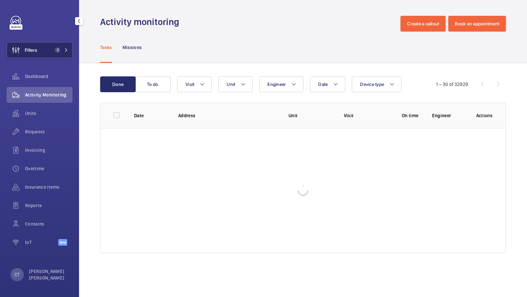
click at [66, 45] on button "Filters 1" at bounding box center [40, 50] width 66 height 16
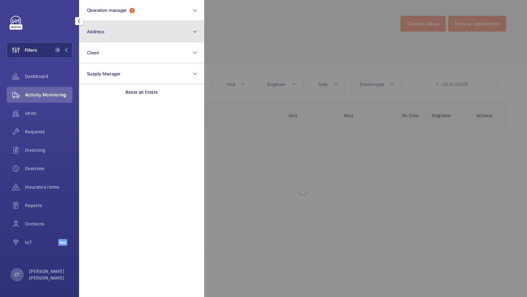
click at [176, 33] on button "Address" at bounding box center [141, 31] width 125 height 21
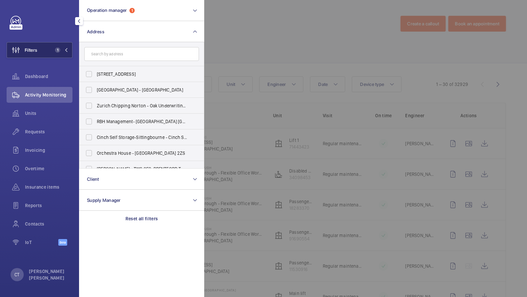
click at [56, 51] on span "1" at bounding box center [57, 49] width 5 height 5
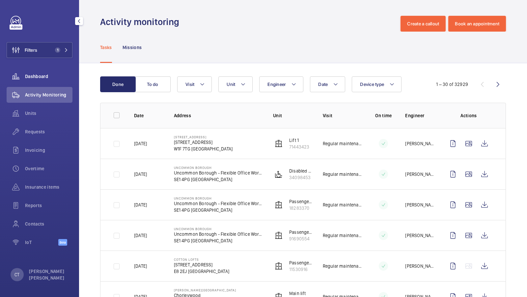
click at [40, 79] on span "Dashboard" at bounding box center [48, 76] width 47 height 7
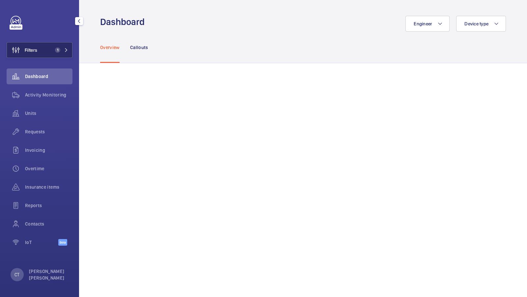
click at [47, 56] on button "Filters 1" at bounding box center [40, 50] width 66 height 16
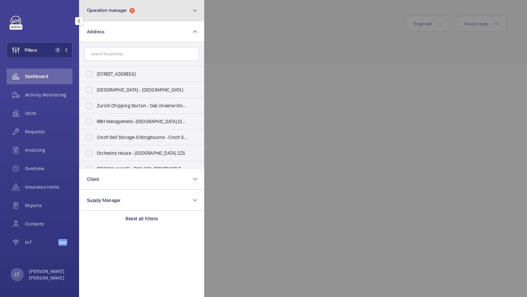
click at [166, 8] on button "Operation manager 1" at bounding box center [141, 10] width 125 height 21
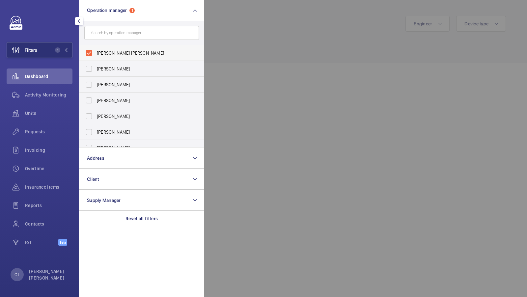
click at [128, 48] on label "[PERSON_NAME] [PERSON_NAME]" at bounding box center [136, 53] width 115 height 16
click at [96, 48] on input "[PERSON_NAME] [PERSON_NAME]" at bounding box center [88, 52] width 13 height 13
checkbox input "false"
click at [59, 45] on button "Filters" at bounding box center [40, 50] width 66 height 16
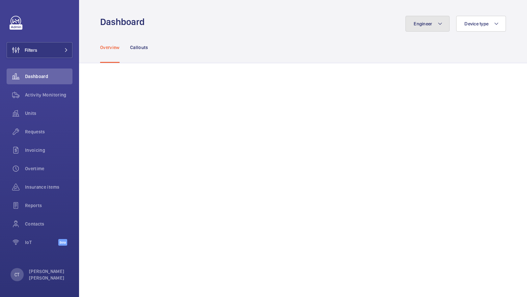
click at [423, 28] on button "Engineer" at bounding box center [428, 24] width 44 height 16
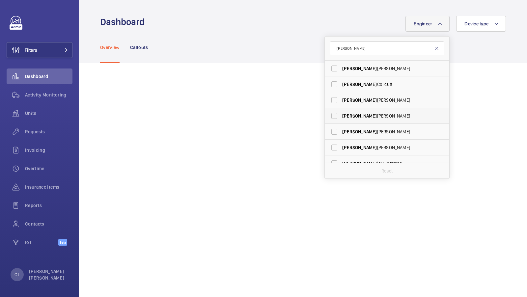
scroll to position [24, 0]
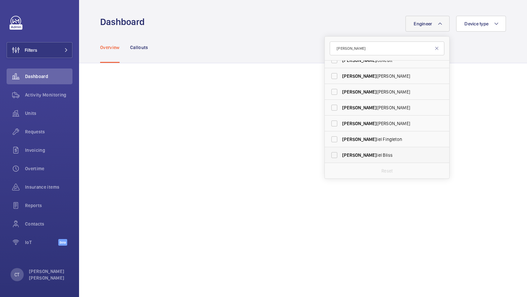
type input "dan"
click at [369, 154] on span "Dan iel Bliss" at bounding box center [388, 155] width 91 height 7
click at [341, 154] on input "Dan iel Bliss" at bounding box center [334, 155] width 13 height 13
checkbox input "true"
click at [420, 30] on button "Engineer 1" at bounding box center [426, 24] width 48 height 16
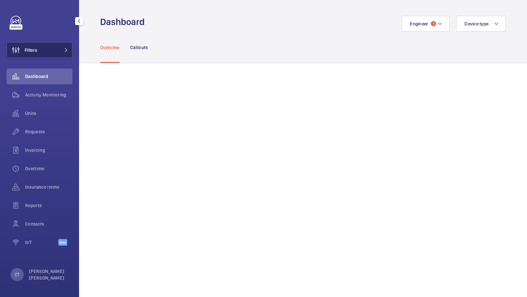
click at [62, 45] on button "Filters" at bounding box center [40, 50] width 66 height 16
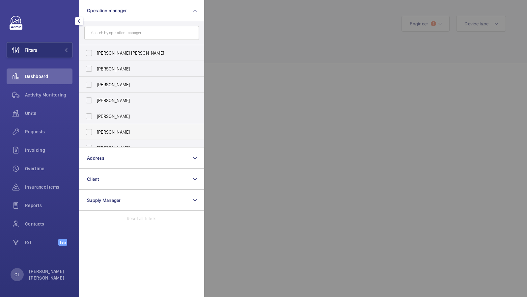
click at [39, 136] on div "Requests" at bounding box center [40, 132] width 66 height 16
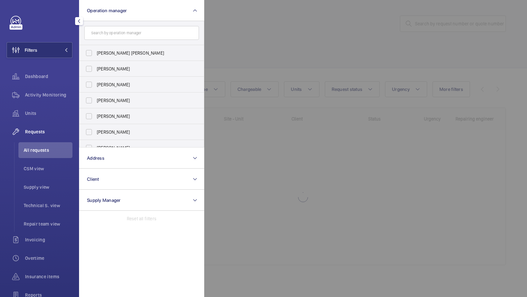
click at [245, 34] on div at bounding box center [467, 148] width 527 height 297
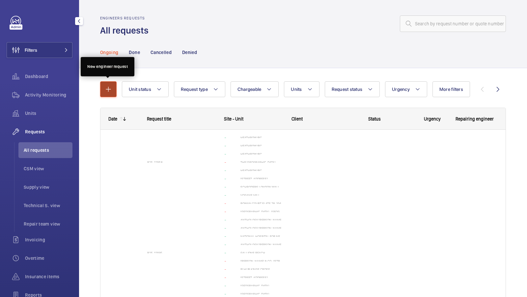
click at [105, 92] on mat-icon "button" at bounding box center [109, 89] width 8 height 8
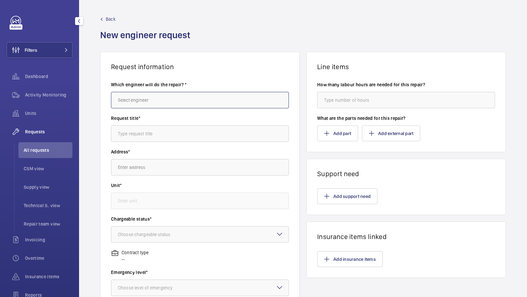
click at [143, 105] on input "text" at bounding box center [200, 100] width 178 height 16
click at [135, 124] on mat-option "Levi Eames" at bounding box center [200, 120] width 178 height 16
type input "Levi Eames"
click at [140, 135] on input "text" at bounding box center [200, 134] width 178 height 16
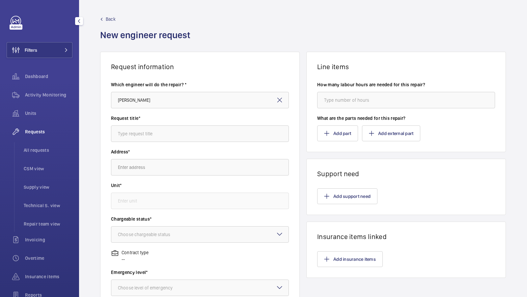
click at [45, 147] on span "All requests" at bounding box center [48, 150] width 49 height 7
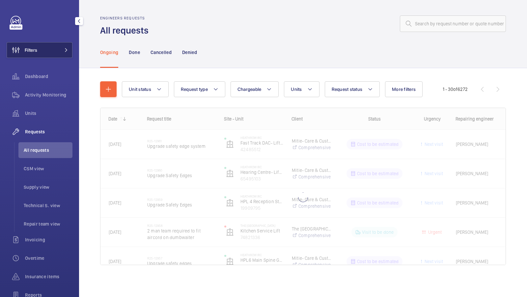
click at [56, 54] on button "Filters" at bounding box center [40, 50] width 66 height 16
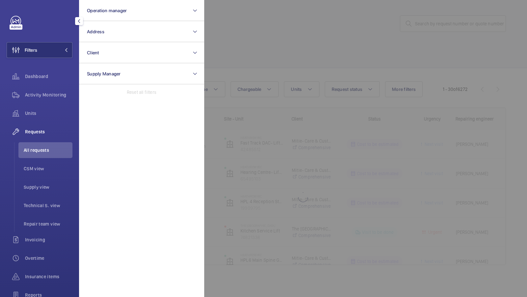
click at [313, 53] on div at bounding box center [467, 148] width 527 height 297
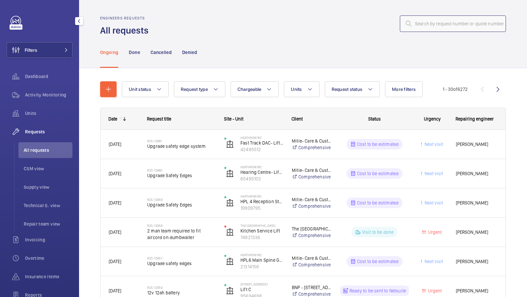
click at [432, 24] on input "text" at bounding box center [453, 23] width 106 height 16
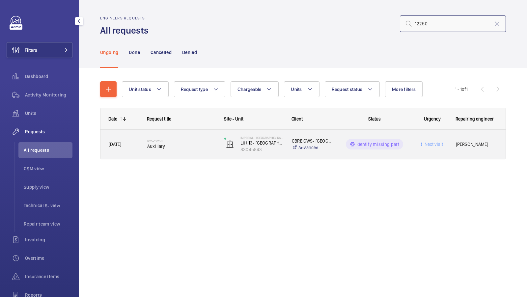
type input "12250"
click at [180, 151] on div "R25-12250 Auxiliary" at bounding box center [181, 144] width 69 height 19
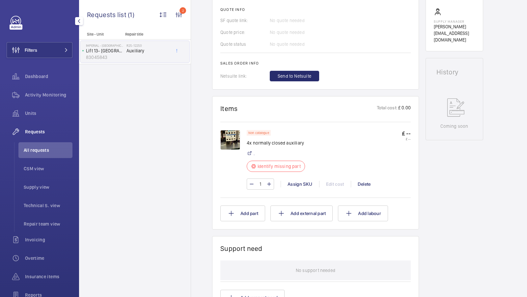
scroll to position [276, 0]
click at [241, 142] on div at bounding box center [234, 160] width 26 height 60
click at [228, 139] on img at bounding box center [231, 140] width 20 height 20
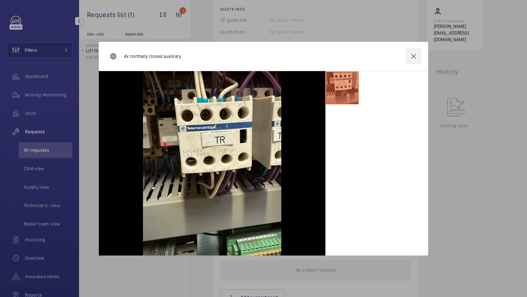
click at [416, 58] on wm-front-icon-button at bounding box center [414, 56] width 16 height 16
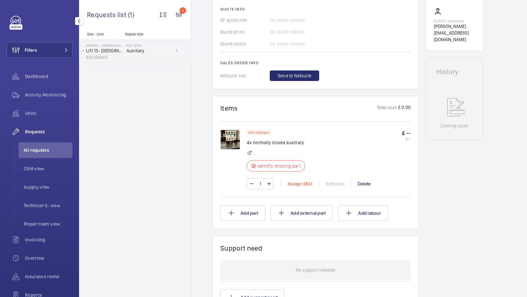
click at [296, 183] on div "Assign SKU" at bounding box center [300, 184] width 39 height 7
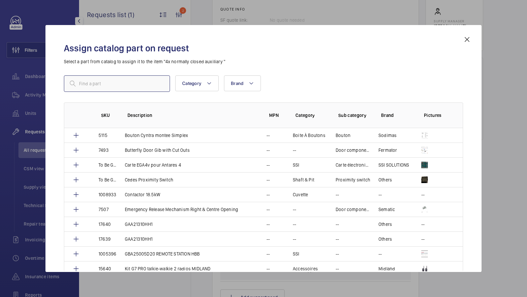
click at [96, 86] on input "text" at bounding box center [117, 83] width 106 height 16
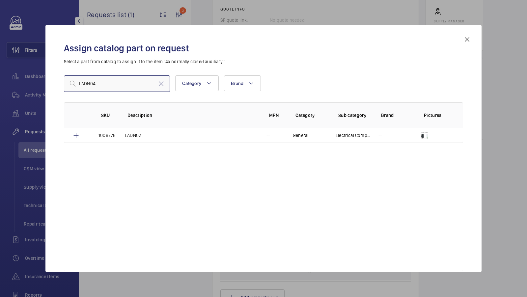
click at [111, 82] on input "LADN04" at bounding box center [117, 83] width 106 height 16
click at [111, 81] on input "LADN04" at bounding box center [117, 83] width 106 height 16
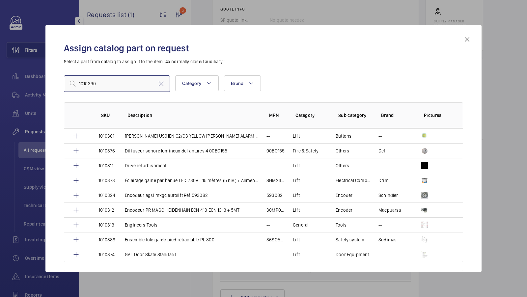
scroll to position [630, 0]
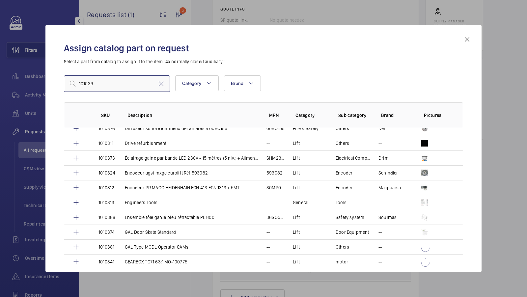
type input "1010390"
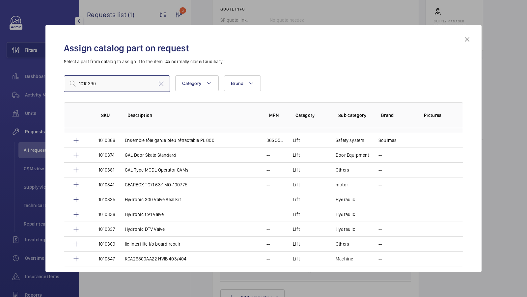
scroll to position [726, 0]
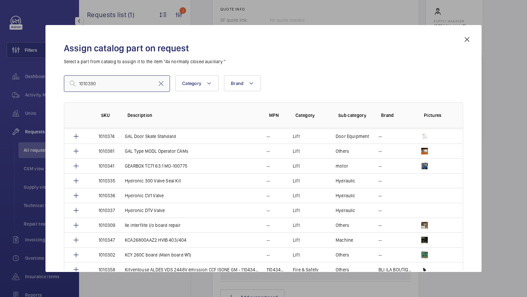
click at [106, 79] on input "1010390" at bounding box center [117, 83] width 106 height 16
click at [105, 79] on input "1010390" at bounding box center [117, 83] width 106 height 16
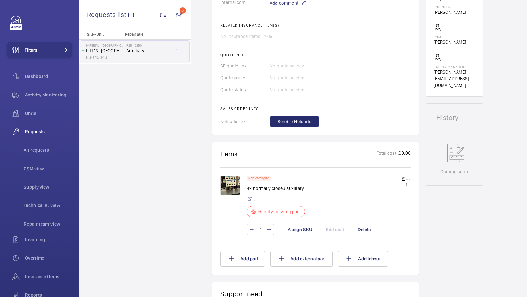
scroll to position [232, 0]
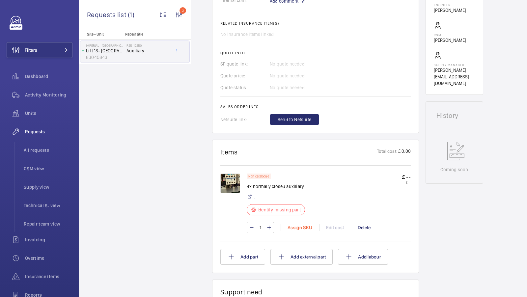
click at [292, 227] on div "Assign SKU" at bounding box center [300, 228] width 39 height 7
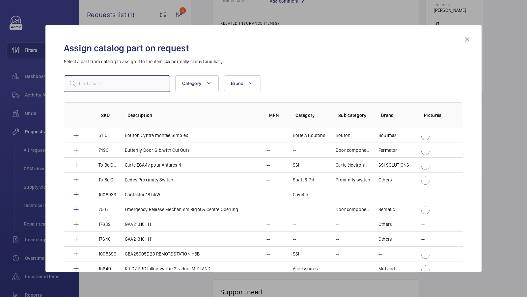
click at [120, 88] on input "text" at bounding box center [117, 83] width 106 height 16
paste input "1010390"
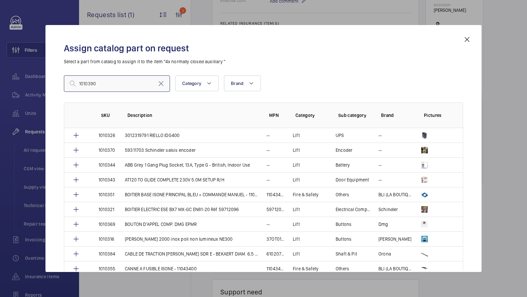
click at [117, 85] on input "1010390" at bounding box center [117, 83] width 106 height 16
click at [102, 84] on input "1010390" at bounding box center [117, 83] width 106 height 16
click at [101, 84] on input "1010390" at bounding box center [117, 83] width 106 height 16
type input "1010390"
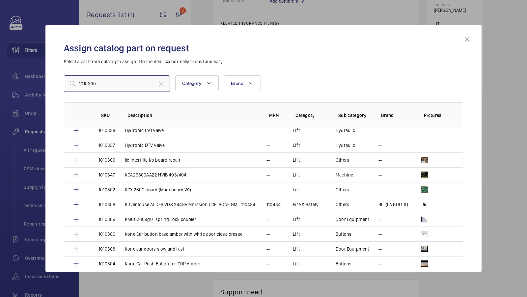
scroll to position [792, 0]
click at [472, 32] on div "Assign catalog part on request Select a part from catalog to assign it to the i…" at bounding box center [263, 148] width 436 height 247
click at [467, 37] on mat-icon at bounding box center [468, 40] width 8 height 8
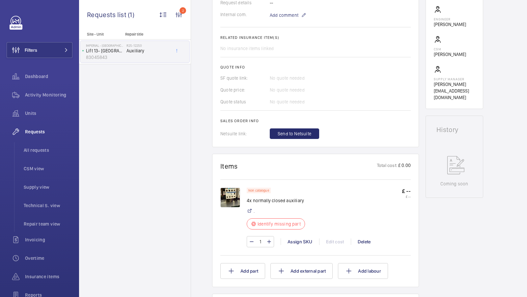
scroll to position [270, 0]
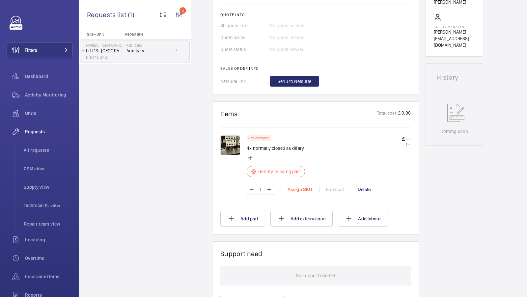
click at [299, 186] on div "Assign SKU" at bounding box center [300, 189] width 39 height 7
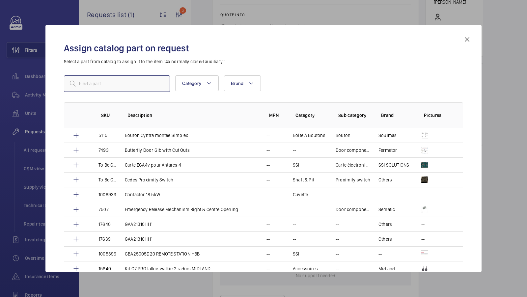
click at [90, 91] on input "text" at bounding box center [117, 83] width 106 height 16
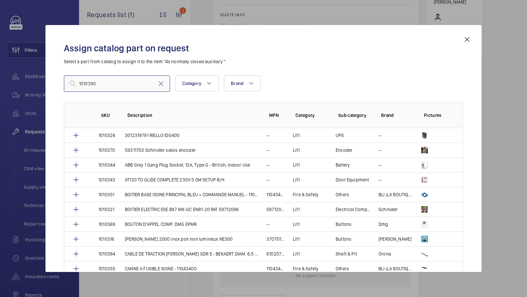
type input "1010390"
click at [467, 39] on mat-icon at bounding box center [468, 40] width 8 height 8
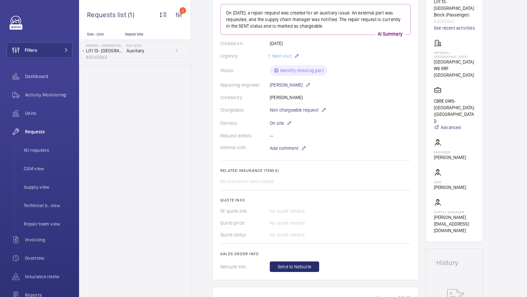
scroll to position [89, 0]
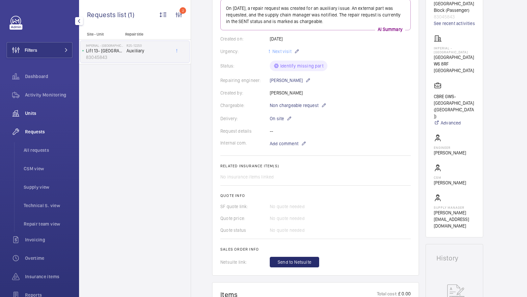
click at [32, 113] on span "Units" at bounding box center [48, 113] width 47 height 7
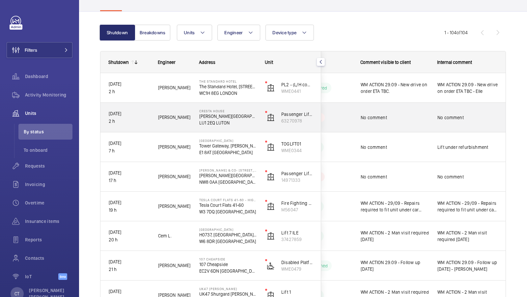
scroll to position [49, 0]
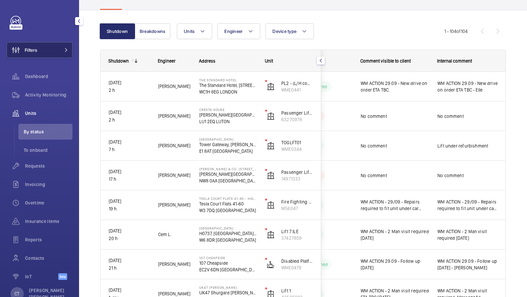
click at [55, 51] on button "Filters" at bounding box center [40, 50] width 66 height 16
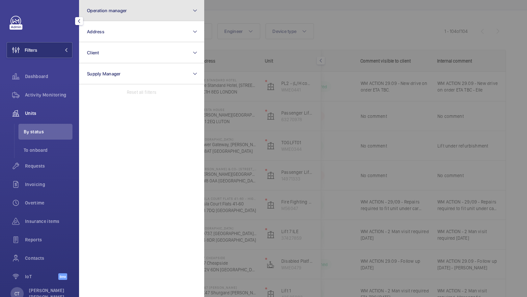
click at [124, 9] on span "Operation manager" at bounding box center [107, 10] width 40 height 5
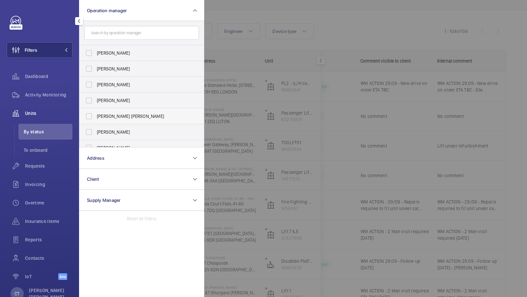
click at [113, 118] on span "[PERSON_NAME] [PERSON_NAME]" at bounding box center [142, 116] width 91 height 7
click at [96, 118] on input "[PERSON_NAME] [PERSON_NAME]" at bounding box center [88, 116] width 13 height 13
checkbox input "true"
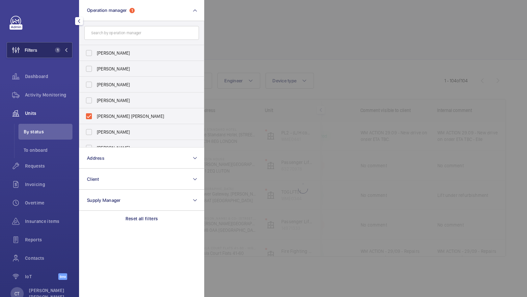
click at [66, 55] on button "Filters 1" at bounding box center [40, 50] width 66 height 16
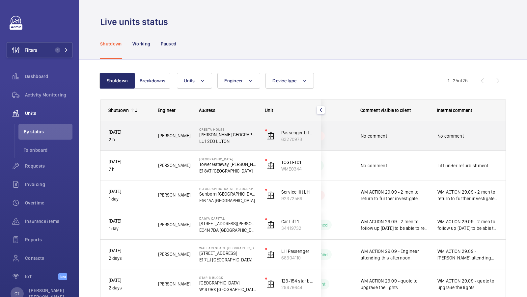
click at [457, 140] on div "No comment" at bounding box center [468, 136] width 60 height 15
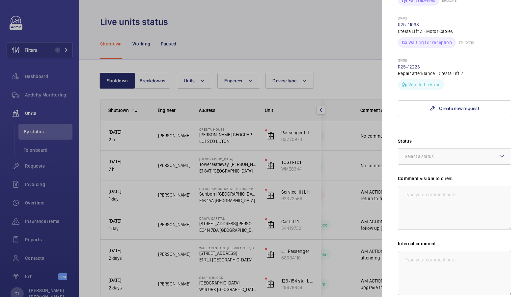
scroll to position [414, 0]
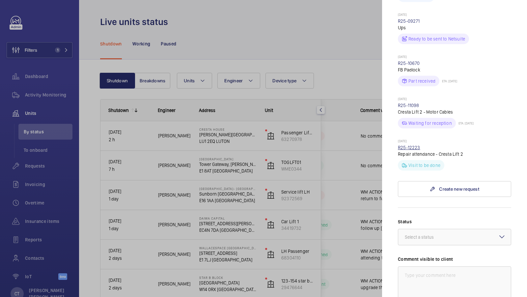
click at [404, 145] on link "R25-12223" at bounding box center [409, 147] width 22 height 5
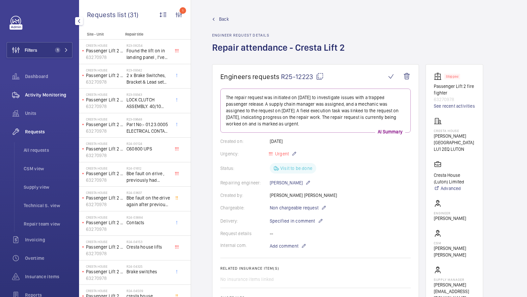
click at [50, 95] on span "Activity Monitoring" at bounding box center [48, 95] width 47 height 7
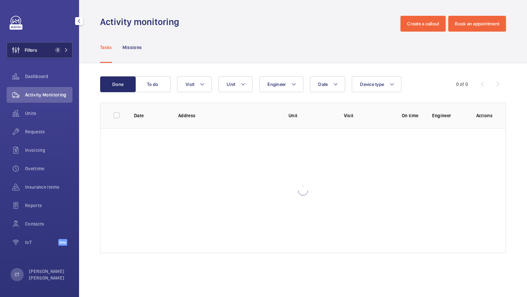
click at [51, 51] on button "Filters 1" at bounding box center [40, 50] width 66 height 16
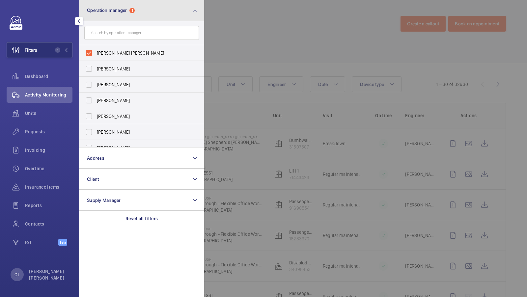
click at [142, 14] on button "Operation manager 1" at bounding box center [141, 10] width 125 height 21
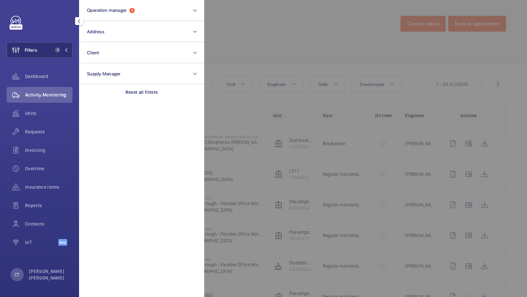
click at [229, 46] on div at bounding box center [467, 148] width 527 height 297
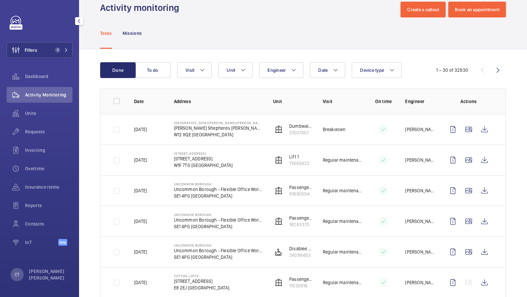
scroll to position [15, 0]
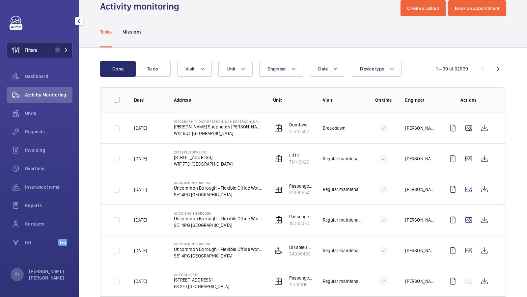
click at [51, 54] on button "Filters 1" at bounding box center [40, 50] width 66 height 16
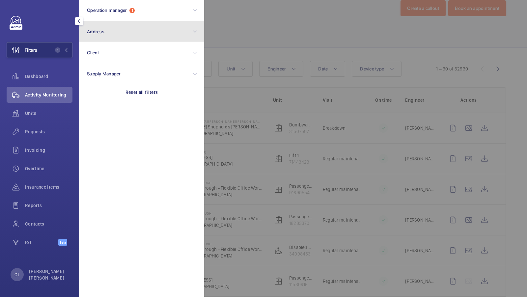
click at [116, 36] on button "Address" at bounding box center [141, 31] width 125 height 21
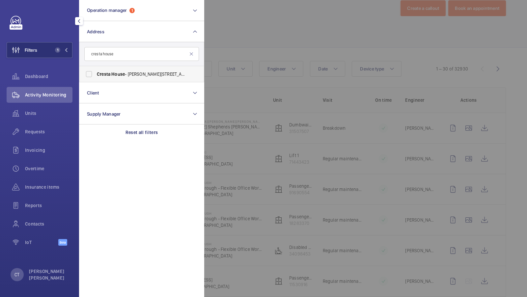
type input "cresta house"
click at [111, 70] on label "Cresta House - Alma Street, LUTON LU1 2EQ" at bounding box center [136, 74] width 115 height 16
click at [96, 70] on input "Cresta House - Alma Street, LUTON LU1 2EQ" at bounding box center [88, 74] width 13 height 13
checkbox input "true"
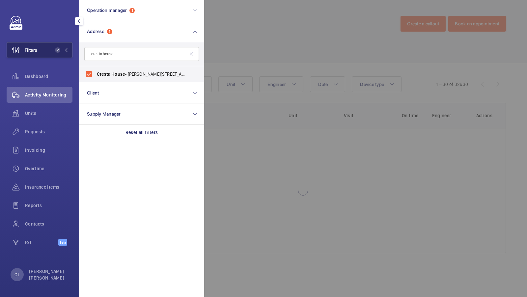
click at [62, 48] on span "2" at bounding box center [60, 49] width 16 height 5
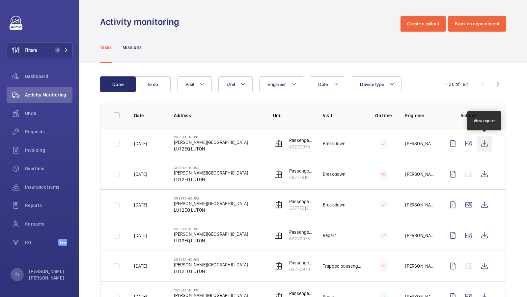
click at [480, 143] on wm-front-icon-button at bounding box center [485, 144] width 16 height 16
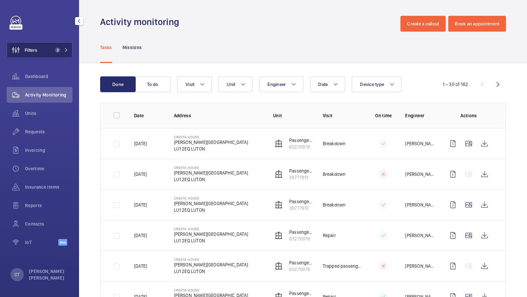
click at [48, 51] on button "Filters 2" at bounding box center [40, 50] width 66 height 16
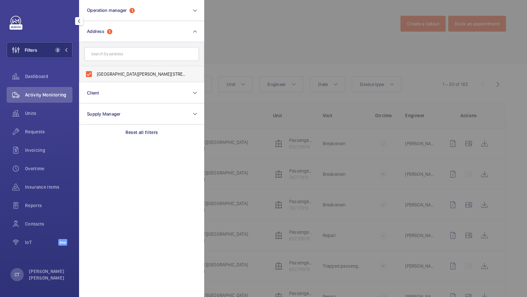
click at [131, 73] on span "Cresta House - Alma Street, LUTON LU1 2EQ" at bounding box center [142, 74] width 91 height 7
click at [96, 73] on input "Cresta House - Alma Street, LUTON LU1 2EQ" at bounding box center [88, 74] width 13 height 13
checkbox input "false"
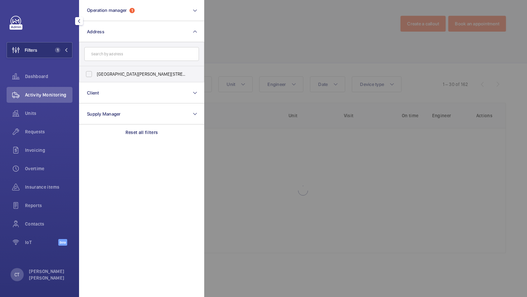
click at [125, 63] on form at bounding box center [141, 54] width 125 height 24
click at [123, 54] on input "text" at bounding box center [141, 54] width 115 height 14
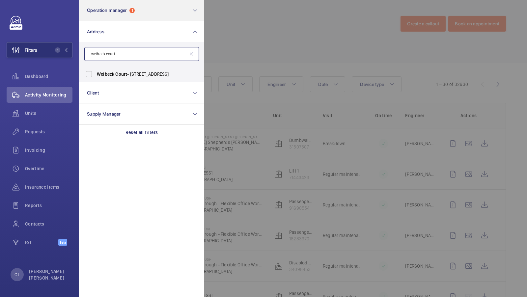
type input "welbeck court"
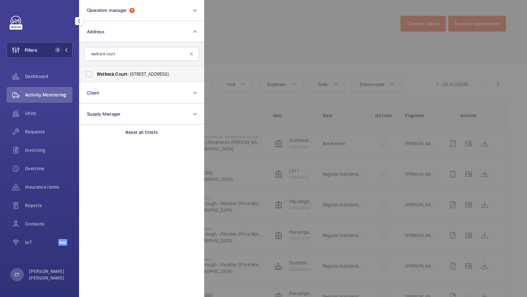
click at [118, 80] on label "Welbeck Court - Addison Bridge Place, LONDON W14 8XW" at bounding box center [136, 74] width 115 height 16
click at [96, 80] on input "Welbeck Court - Addison Bridge Place, LONDON W14 8XW" at bounding box center [88, 74] width 13 height 13
checkbox input "true"
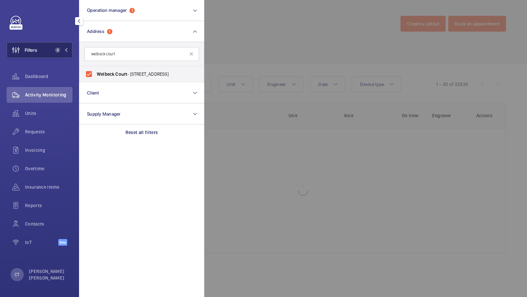
click at [60, 46] on button "Filters 2" at bounding box center [40, 50] width 66 height 16
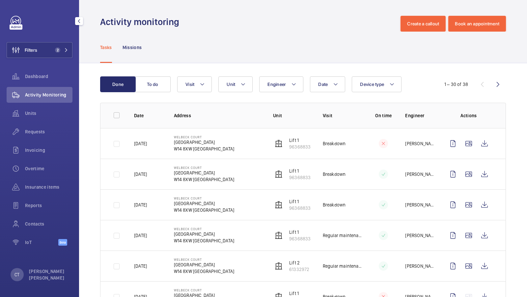
click at [36, 123] on div "Units" at bounding box center [40, 114] width 66 height 18
click at [34, 130] on span "Requests" at bounding box center [48, 132] width 47 height 7
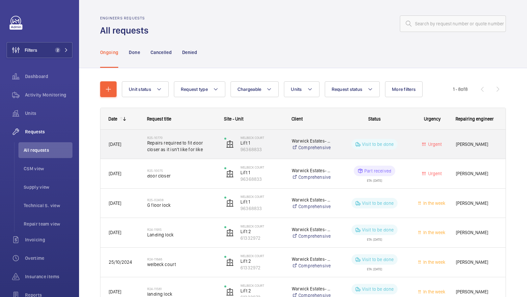
click at [185, 150] on span "Repairs required to fit door closer as it isn't like for like" at bounding box center [181, 146] width 69 height 13
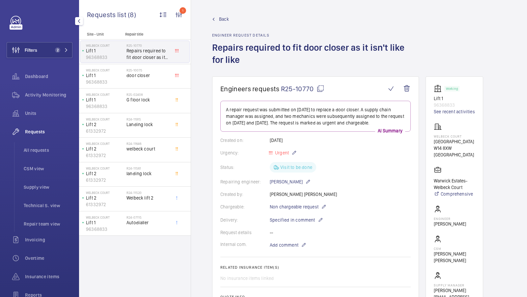
click at [60, 40] on div "Filters 2 Dashboard Activity Monitoring Units Requests All requests CSM view Su…" at bounding box center [40, 179] width 66 height 327
click at [63, 50] on span "2" at bounding box center [60, 49] width 16 height 5
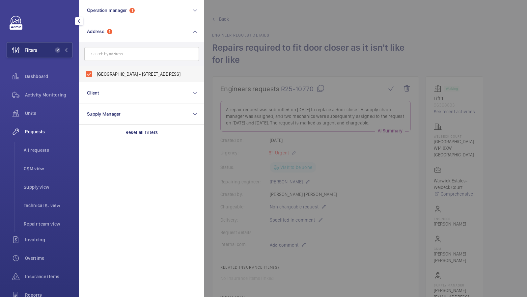
click at [117, 77] on label "Welbeck Court - Addison Bridge Place, LONDON W14 8XW" at bounding box center [136, 74] width 115 height 16
click at [96, 77] on input "Welbeck Court - Addison Bridge Place, LONDON W14 8XW" at bounding box center [88, 74] width 13 height 13
checkbox input "false"
click at [111, 52] on input "text" at bounding box center [141, 54] width 115 height 14
type input "cresta house"
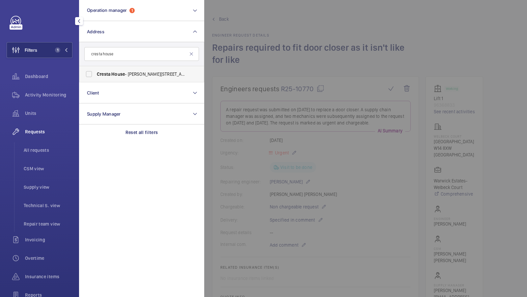
click at [108, 67] on label "Cresta House - Alma Street, LUTON LU1 2EQ" at bounding box center [136, 74] width 115 height 16
click at [96, 68] on input "Cresta House - Alma Street, LUTON LU1 2EQ" at bounding box center [88, 74] width 13 height 13
checkbox input "true"
click at [57, 52] on span "2" at bounding box center [57, 49] width 5 height 5
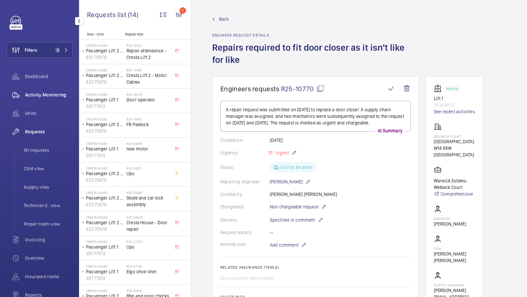
click at [53, 99] on div "Activity Monitoring" at bounding box center [40, 95] width 66 height 16
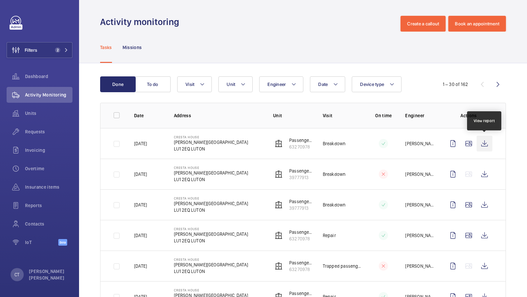
click at [479, 139] on wm-front-icon-button at bounding box center [485, 144] width 16 height 16
click at [51, 61] on div "Filters 2 Dashboard Activity Monitoring Units Requests Invoicing Overtime Insur…" at bounding box center [40, 134] width 66 height 237
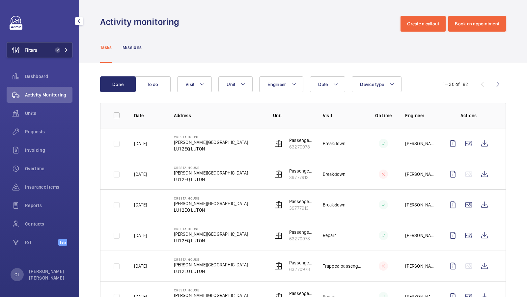
click at [60, 54] on button "Filters 2" at bounding box center [40, 50] width 66 height 16
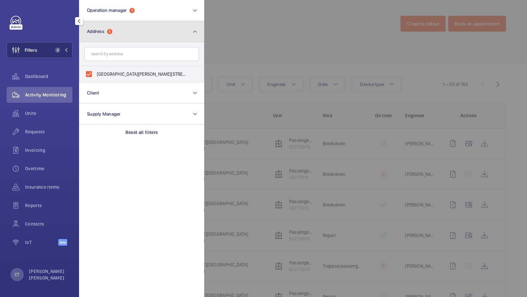
click at [112, 40] on button "Address 1" at bounding box center [141, 31] width 125 height 21
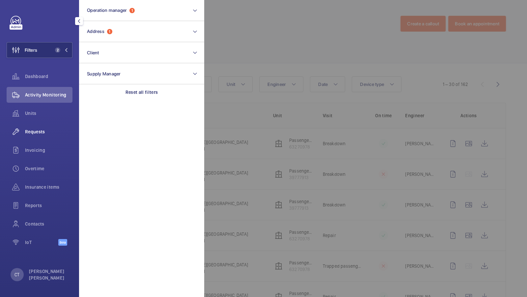
click at [51, 131] on span "Requests" at bounding box center [48, 132] width 47 height 7
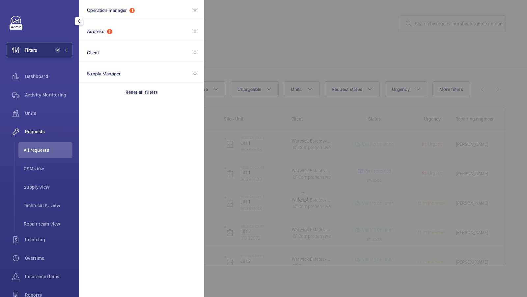
click at [366, 211] on div at bounding box center [467, 148] width 527 height 297
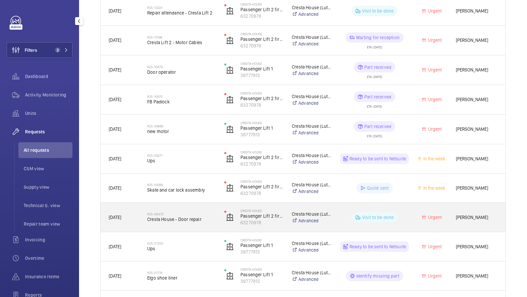
scroll to position [154, 0]
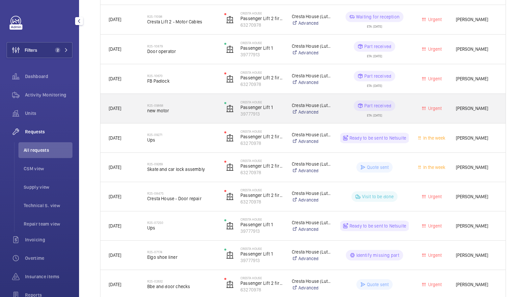
click at [188, 116] on div "R25-09868 new motor" at bounding box center [181, 108] width 69 height 19
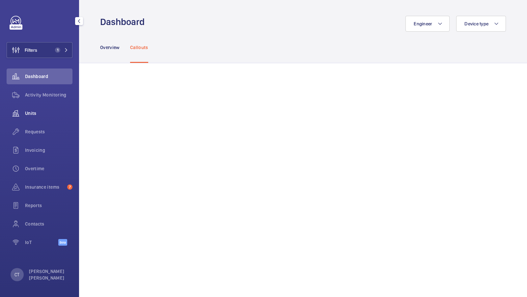
scroll to position [337, 0]
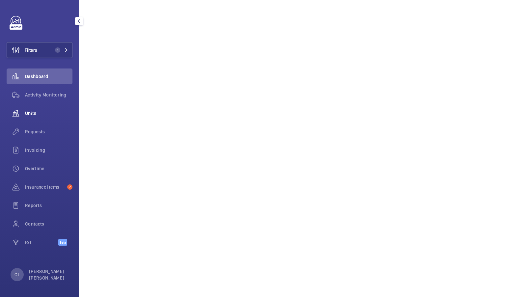
click at [39, 112] on span "Units" at bounding box center [48, 113] width 47 height 7
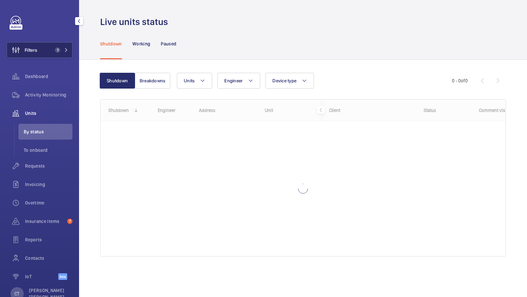
click at [59, 52] on span "1" at bounding box center [56, 49] width 8 height 5
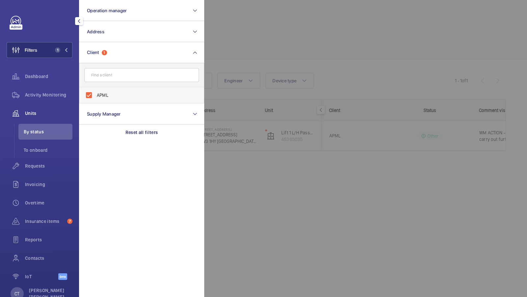
click at [116, 93] on span "APML" at bounding box center [142, 95] width 91 height 7
click at [96, 93] on input "APML" at bounding box center [88, 95] width 13 height 13
checkbox input "false"
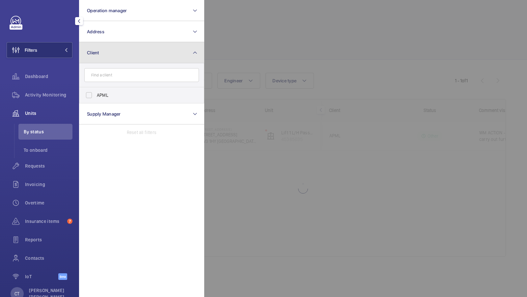
click at [125, 57] on button "Client" at bounding box center [141, 52] width 125 height 21
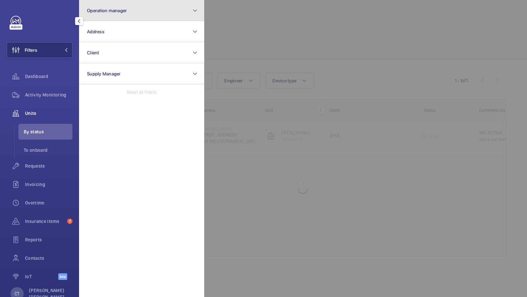
click at [137, 18] on button "Operation manager" at bounding box center [141, 10] width 125 height 21
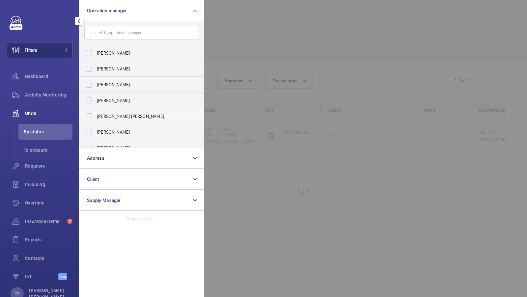
click at [119, 115] on span "[PERSON_NAME] [PERSON_NAME]" at bounding box center [142, 116] width 91 height 7
click at [96, 115] on input "[PERSON_NAME] [PERSON_NAME]" at bounding box center [88, 116] width 13 height 13
checkbox input "true"
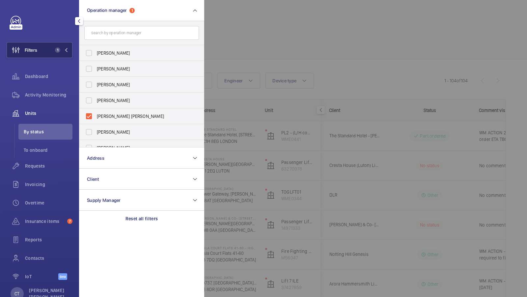
click at [61, 49] on span "1" at bounding box center [60, 49] width 16 height 5
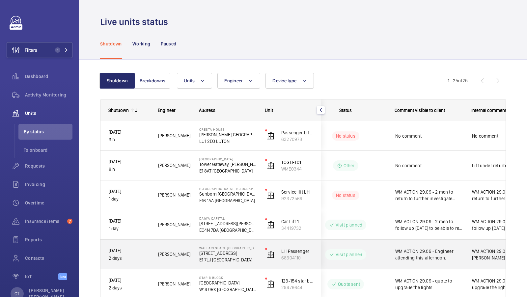
scroll to position [1, 0]
